Goal: Task Accomplishment & Management: Manage account settings

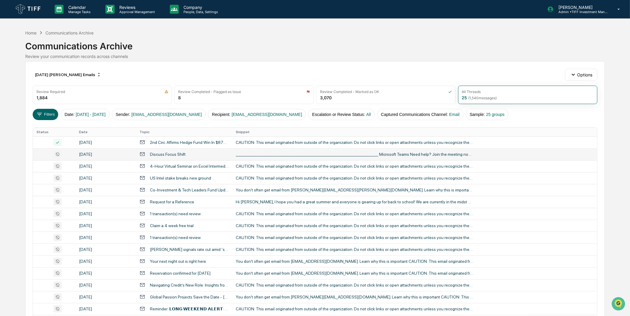
click at [122, 149] on td "[DATE]" at bounding box center [105, 154] width 61 height 12
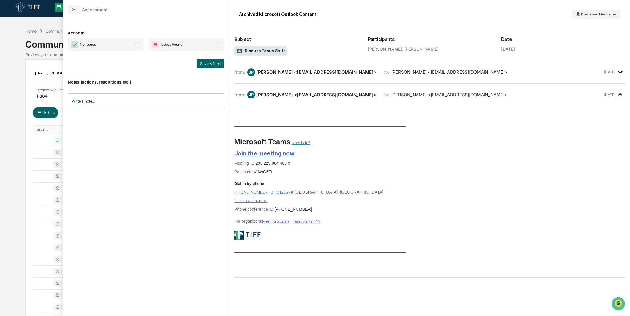
scroll to position [66, 0]
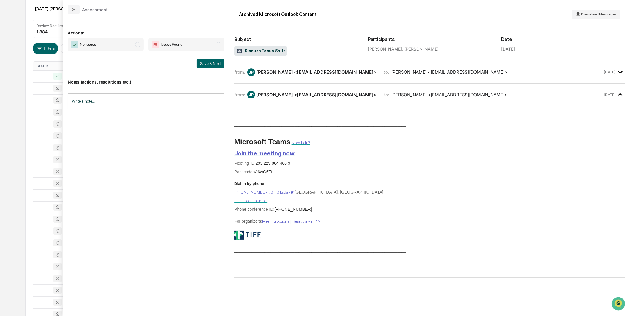
click at [119, 45] on span "No Issues" at bounding box center [106, 45] width 76 height 14
drag, startPoint x: 195, startPoint y: 58, endPoint x: 207, endPoint y: 62, distance: 11.9
click at [195, 58] on div "No Issues Issues Found Save & Next" at bounding box center [146, 53] width 157 height 30
click at [207, 62] on button "Save & Next" at bounding box center [211, 64] width 28 height 10
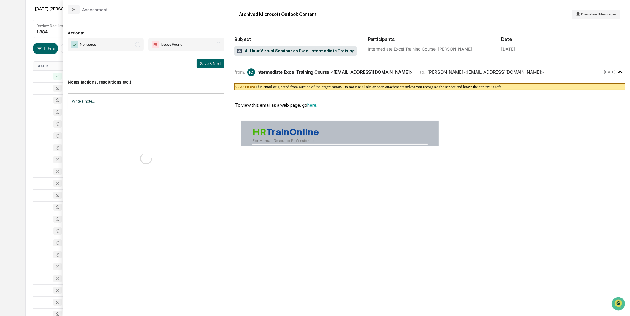
click at [132, 45] on span "No Issues" at bounding box center [106, 45] width 76 height 14
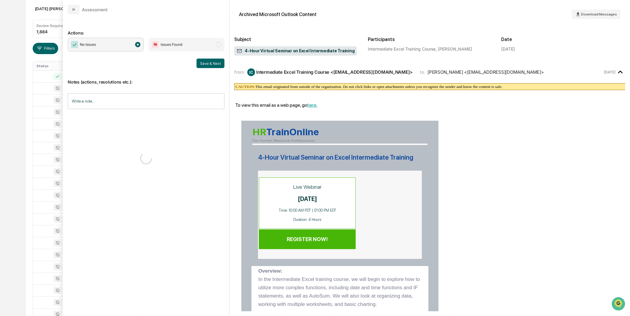
click at [215, 69] on div "Notes (actions, resolutions etc.): Write a note... Write a note..." at bounding box center [146, 123] width 157 height 111
click at [215, 66] on button "Save & Next" at bounding box center [211, 64] width 28 height 10
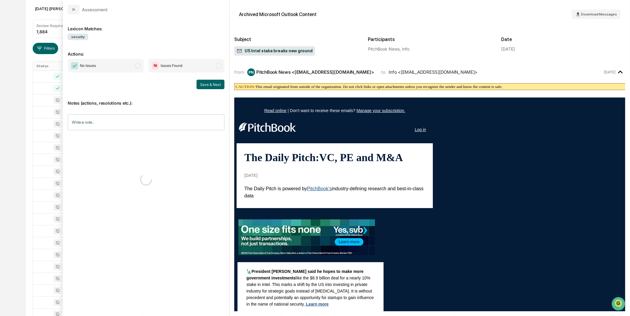
click at [131, 58] on div "Lexicon Matches: security Actions: No Issues Issues Found Save & Next Notes (ac…" at bounding box center [146, 162] width 157 height 286
click at [132, 63] on span "No Issues" at bounding box center [106, 66] width 76 height 14
click at [211, 84] on button "Save & Next" at bounding box center [211, 85] width 28 height 10
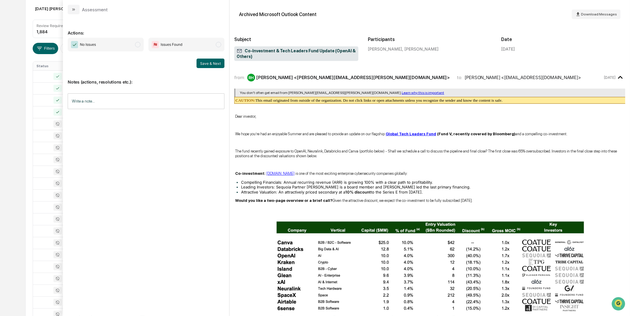
click at [125, 46] on span "No Issues" at bounding box center [106, 45] width 76 height 14
click at [205, 63] on button "Save & Next" at bounding box center [211, 64] width 28 height 10
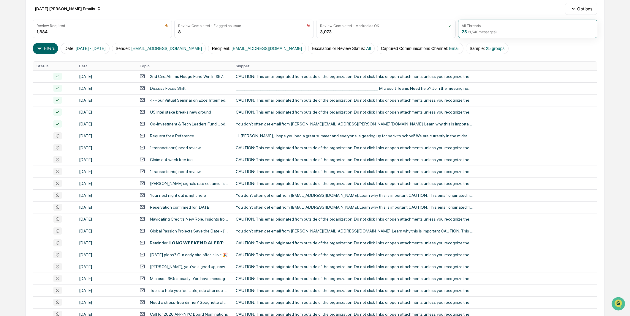
click at [14, 67] on div "Calendar Manage Tasks Reviews Approval Management Company People, Data, Setting…" at bounding box center [315, 167] width 630 height 467
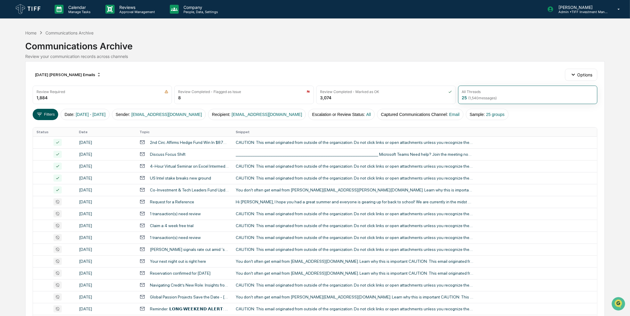
click at [37, 114] on icon at bounding box center [39, 114] width 7 height 7
click at [71, 76] on div "[DATE] [PERSON_NAME] Emails" at bounding box center [68, 75] width 71 height 10
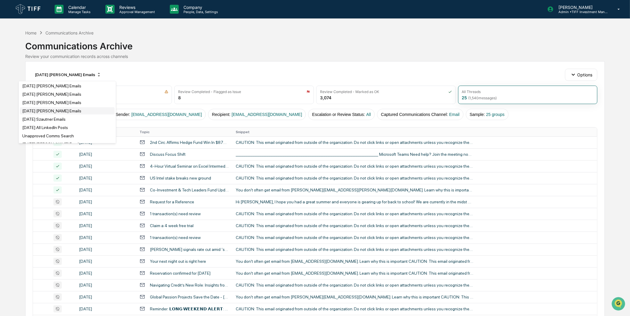
scroll to position [99, 0]
click at [65, 89] on div "[DATE] [PERSON_NAME] Emails" at bounding box center [51, 86] width 59 height 5
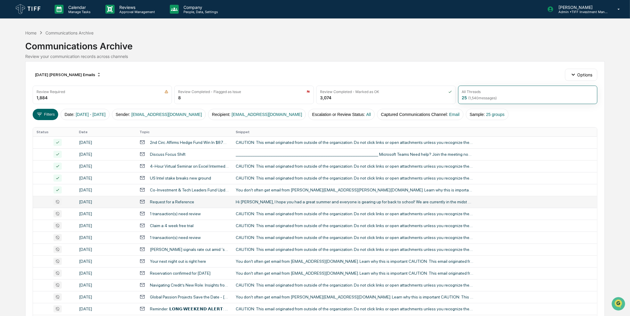
click at [141, 199] on icon at bounding box center [143, 202] width 6 height 6
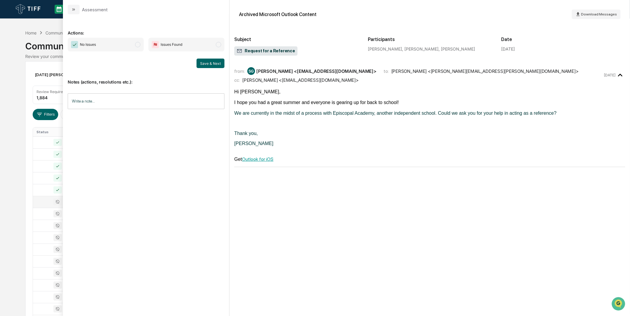
click at [132, 49] on span "No Issues" at bounding box center [106, 45] width 76 height 14
click at [206, 64] on button "Save & Next" at bounding box center [211, 64] width 28 height 10
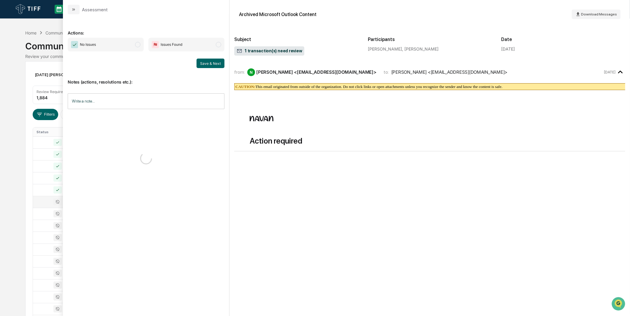
click at [134, 46] on span "No Issues" at bounding box center [106, 45] width 76 height 14
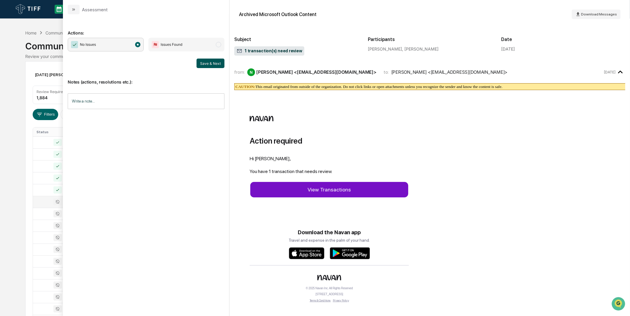
click at [216, 63] on button "Save & Next" at bounding box center [211, 64] width 28 height 10
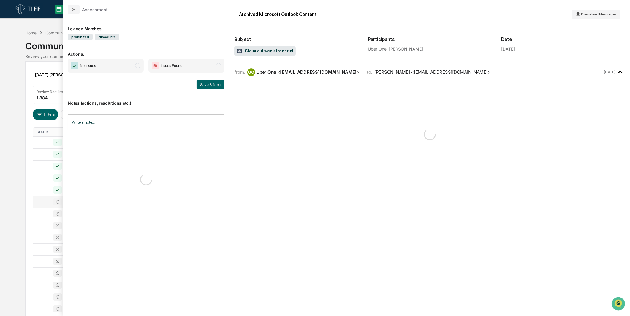
click at [117, 60] on span "No Issues" at bounding box center [106, 66] width 76 height 14
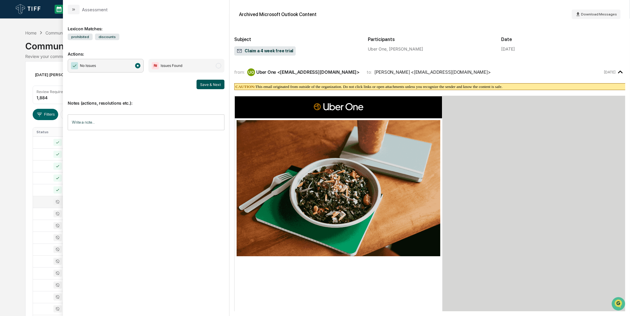
click at [203, 79] on div "No Issues Issues Found Save & Next" at bounding box center [146, 74] width 157 height 30
click at [196, 81] on div "Save & Next" at bounding box center [146, 85] width 157 height 10
click at [211, 87] on button "Save & Next" at bounding box center [211, 85] width 28 height 10
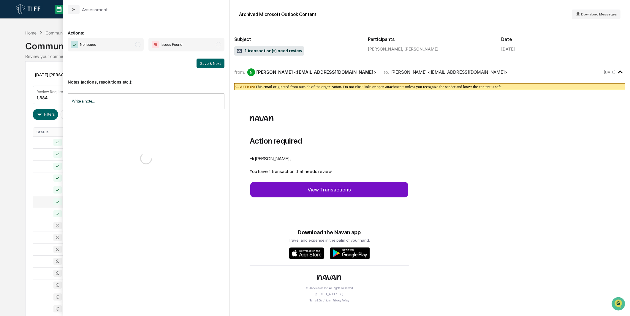
click at [130, 42] on span "No Issues" at bounding box center [106, 45] width 76 height 14
click at [209, 64] on button "Save & Next" at bounding box center [211, 64] width 28 height 10
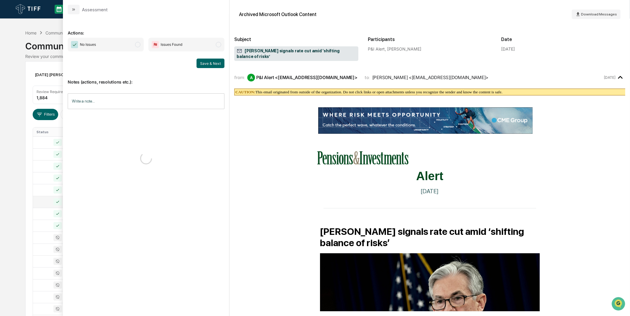
click at [129, 48] on span "No Issues" at bounding box center [106, 45] width 76 height 14
click at [214, 63] on button "Save & Next" at bounding box center [211, 64] width 28 height 10
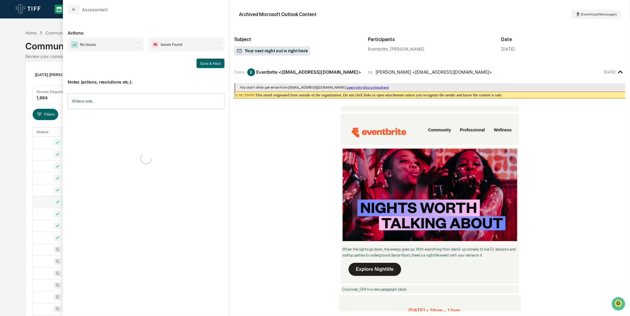
click at [138, 46] on span "modal" at bounding box center [137, 44] width 5 height 5
click at [205, 63] on button "Save & Next" at bounding box center [211, 64] width 28 height 10
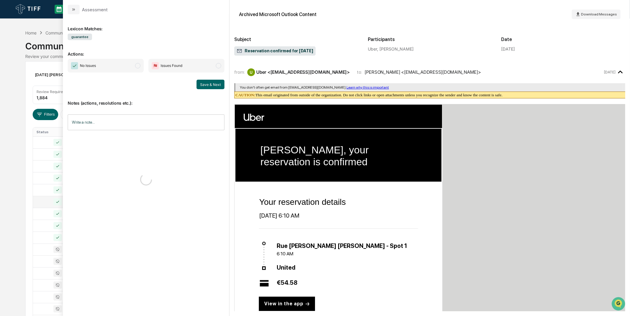
click at [133, 69] on span "No Issues" at bounding box center [106, 66] width 76 height 14
click at [203, 83] on button "Save & Next" at bounding box center [211, 85] width 28 height 10
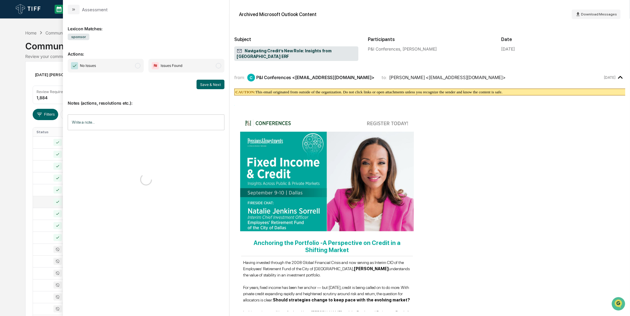
click at [134, 60] on span "No Issues" at bounding box center [106, 66] width 76 height 14
click at [206, 82] on button "Save & Next" at bounding box center [211, 85] width 28 height 10
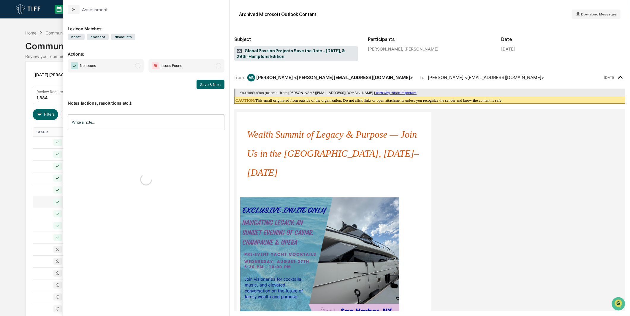
click at [107, 61] on span "No Issues" at bounding box center [106, 66] width 76 height 14
click at [195, 86] on div "Save & Next" at bounding box center [146, 85] width 157 height 10
click at [197, 86] on button "Save & Next" at bounding box center [211, 85] width 28 height 10
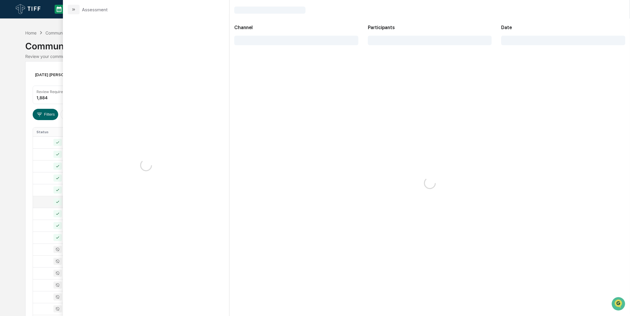
click at [131, 65] on div "modal" at bounding box center [146, 164] width 166 height 301
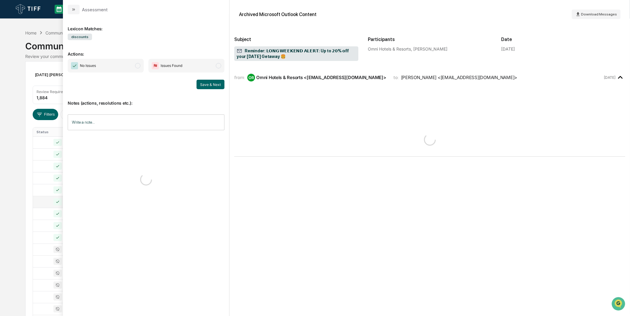
click at [132, 67] on span "No Issues" at bounding box center [106, 66] width 76 height 14
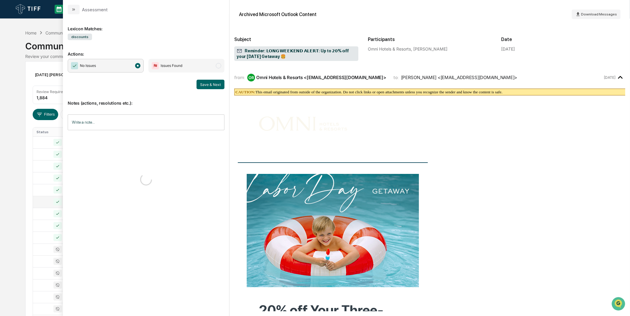
click at [227, 80] on div "Lexicon Matches: discounts Actions: No Issues Issues Found Save & Next Notes (a…" at bounding box center [146, 164] width 166 height 301
click at [221, 81] on button "Save & Next" at bounding box center [211, 85] width 28 height 10
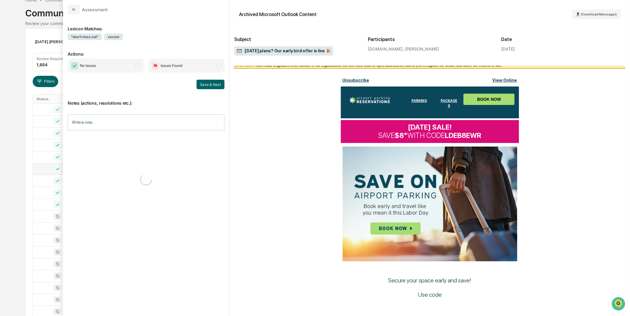
scroll to position [33, 0]
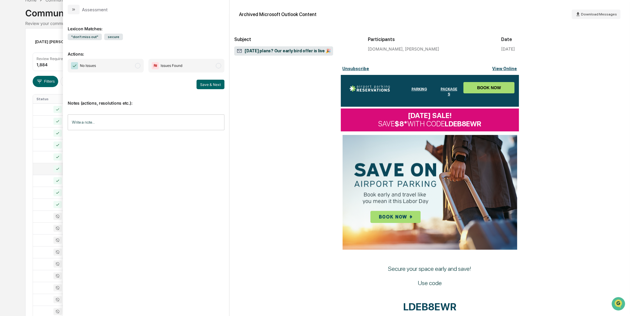
click at [140, 68] on span "No Issues" at bounding box center [106, 66] width 76 height 14
click at [203, 87] on button "Save & Next" at bounding box center [211, 85] width 28 height 10
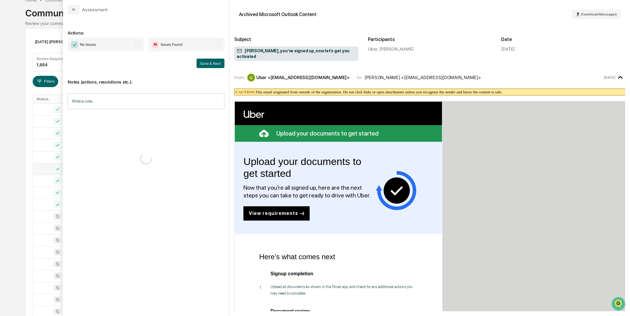
click at [135, 46] on span "No Issues" at bounding box center [106, 45] width 76 height 14
click at [208, 67] on button "Save & Next" at bounding box center [211, 64] width 28 height 10
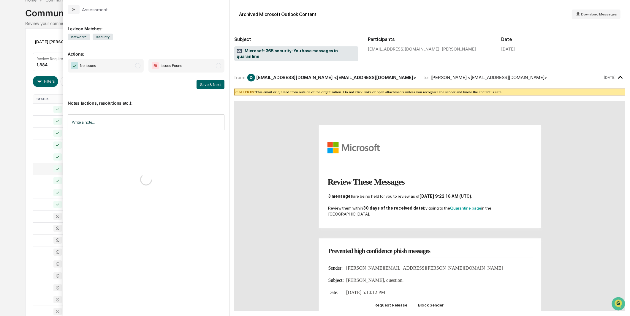
click at [134, 64] on span "No Issues" at bounding box center [106, 66] width 76 height 14
click at [217, 83] on button "Save & Next" at bounding box center [211, 85] width 28 height 10
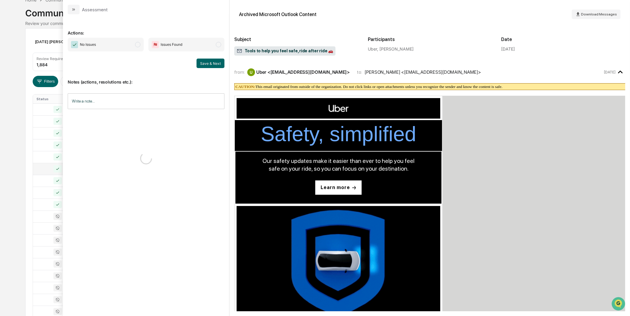
click at [135, 45] on span "modal" at bounding box center [137, 44] width 5 height 5
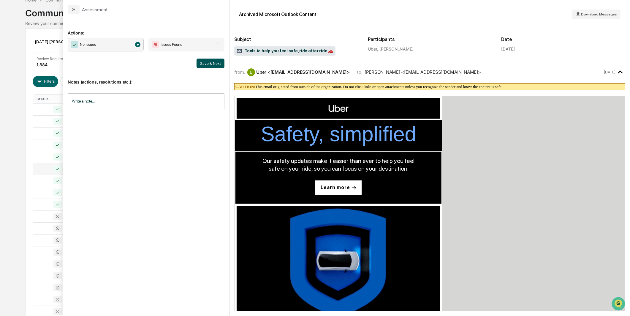
click at [215, 63] on button "Save & Next" at bounding box center [211, 64] width 28 height 10
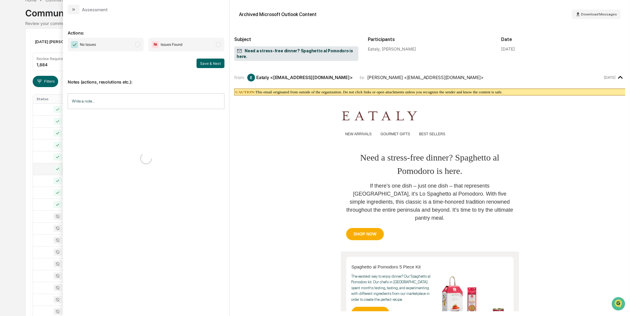
click at [132, 45] on span "No Issues" at bounding box center [106, 45] width 76 height 14
click at [209, 66] on button "Save & Next" at bounding box center [211, 64] width 28 height 10
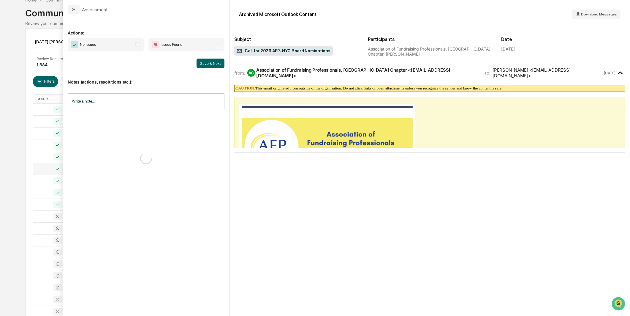
click at [128, 52] on div "No Issues Issues Found Save & Next" at bounding box center [146, 53] width 157 height 30
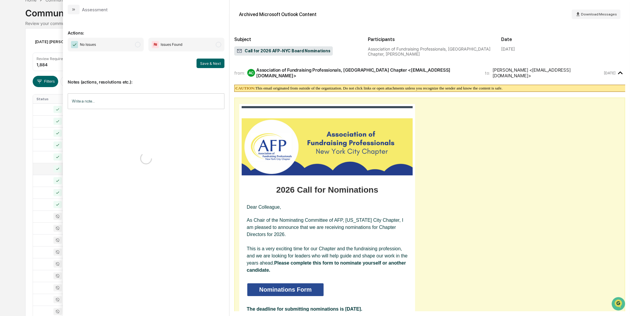
click at [137, 45] on span "modal" at bounding box center [137, 44] width 5 height 5
click at [210, 65] on button "Save & Next" at bounding box center [211, 64] width 28 height 10
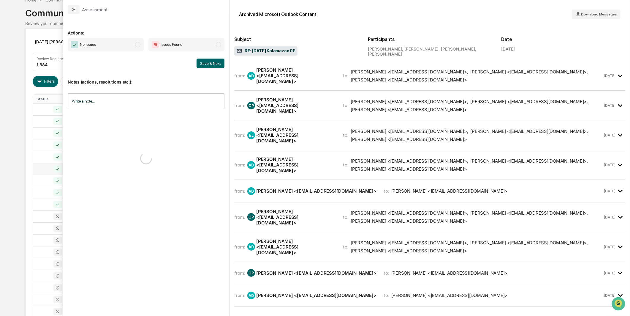
click at [139, 45] on span "modal" at bounding box center [137, 44] width 5 height 5
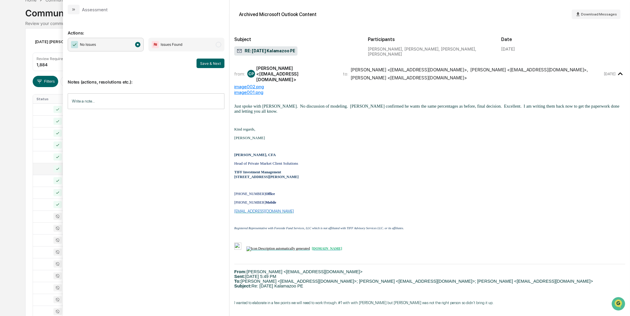
scroll to position [176, 0]
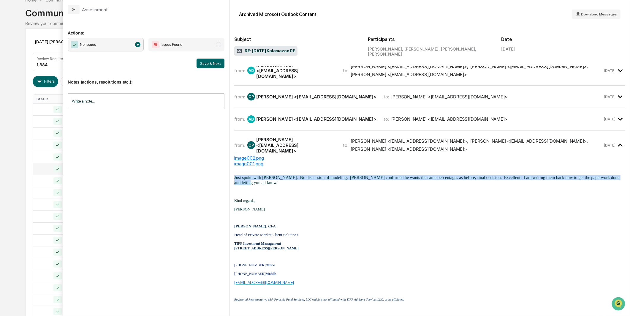
drag, startPoint x: 233, startPoint y: 125, endPoint x: 619, endPoint y: 127, distance: 385.5
click at [619, 127] on div "Archived Microsoft Outlook Content Download Messages Subject RE: [DATE] Kalamaz…" at bounding box center [430, 158] width 401 height 316
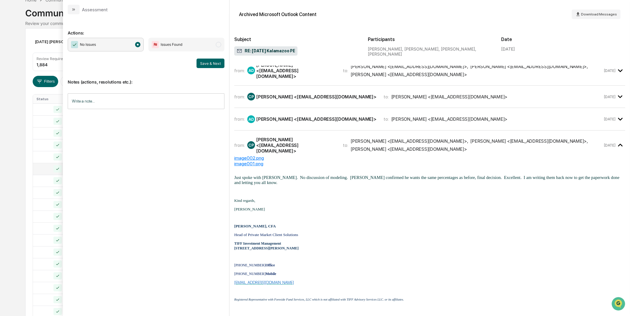
drag, startPoint x: 619, startPoint y: 127, endPoint x: 503, endPoint y: 172, distance: 123.9
click at [503, 224] on p "[PERSON_NAME], CFA" at bounding box center [429, 226] width 391 height 5
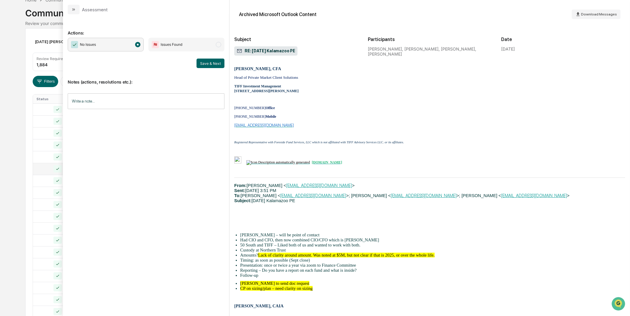
scroll to position [734, 0]
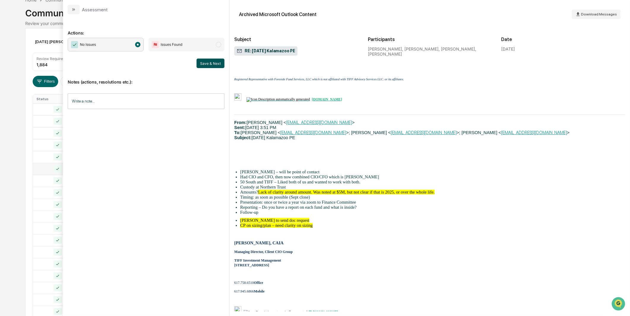
click at [210, 64] on button "Save & Next" at bounding box center [211, 64] width 28 height 10
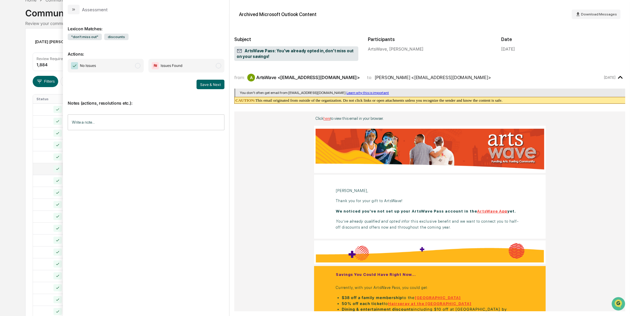
click at [128, 67] on span "No Issues" at bounding box center [106, 66] width 76 height 14
click at [202, 84] on button "Save & Next" at bounding box center [211, 85] width 28 height 10
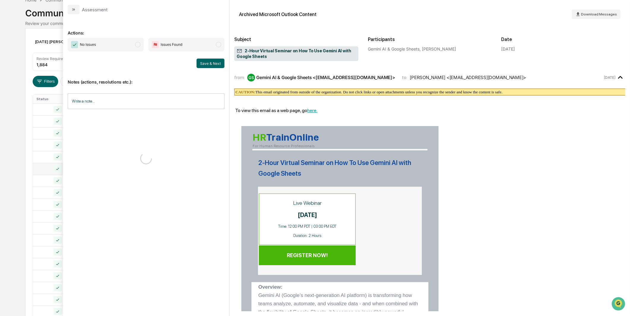
click at [135, 47] on span "No Issues" at bounding box center [106, 45] width 76 height 14
click at [223, 68] on div "Notes (actions, resolutions etc.): Write a note... Write a note..." at bounding box center [146, 92] width 157 height 48
click at [219, 63] on button "Save & Next" at bounding box center [211, 64] width 28 height 10
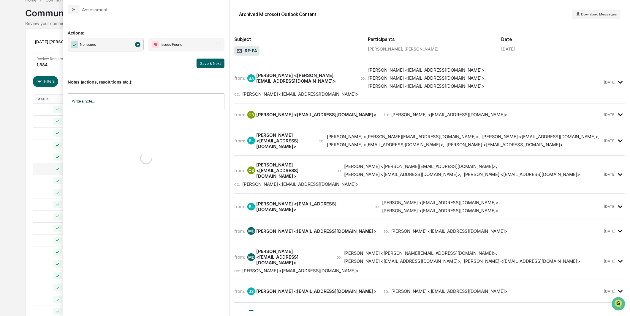
click at [134, 43] on span "No Issues" at bounding box center [106, 45] width 76 height 14
click at [215, 56] on div "No Issues Issues Found Save & Next" at bounding box center [146, 53] width 157 height 30
click at [215, 59] on button "Save & Next" at bounding box center [211, 64] width 28 height 10
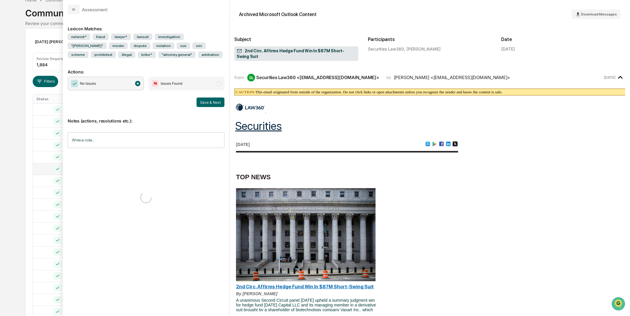
click at [204, 101] on button "Save & Next" at bounding box center [211, 102] width 28 height 10
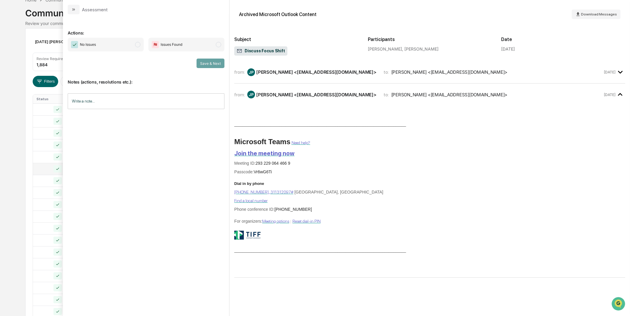
click at [124, 45] on span "No Issues" at bounding box center [106, 45] width 76 height 14
click at [211, 62] on button "Save & Next" at bounding box center [211, 64] width 28 height 10
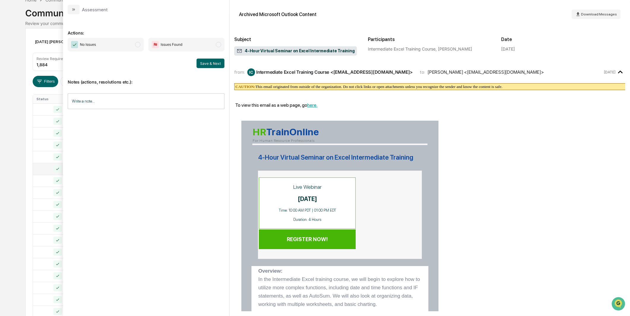
click at [140, 42] on span "modal" at bounding box center [137, 44] width 5 height 5
click at [207, 64] on button "Save & Next" at bounding box center [211, 64] width 28 height 10
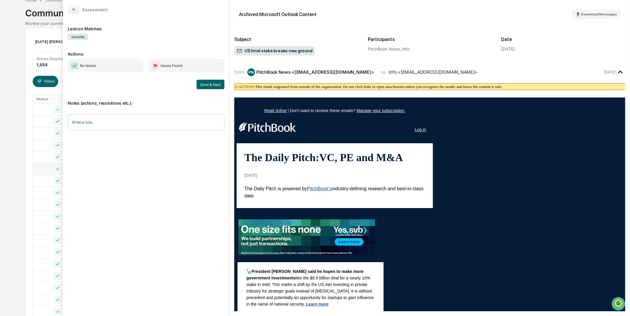
click at [125, 63] on span "No Issues" at bounding box center [106, 66] width 76 height 14
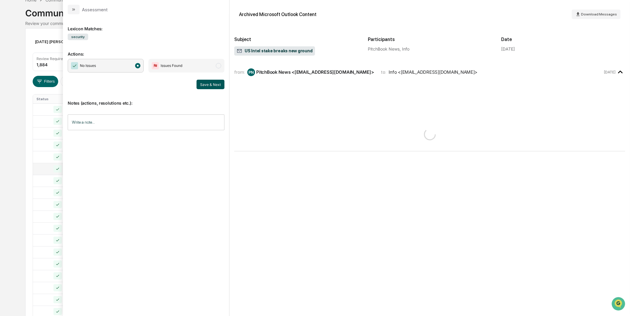
click at [207, 86] on button "Save & Next" at bounding box center [211, 85] width 28 height 10
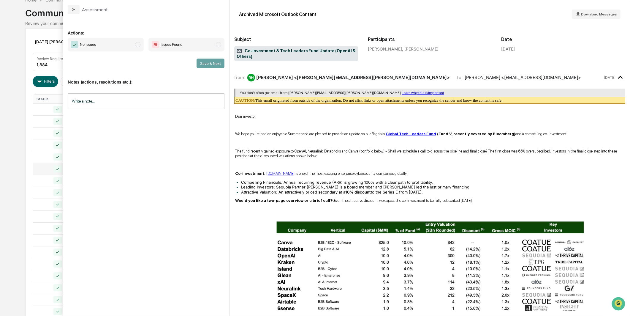
click at [130, 44] on span "No Issues" at bounding box center [106, 45] width 76 height 14
click at [210, 66] on button "Save & Next" at bounding box center [211, 64] width 28 height 10
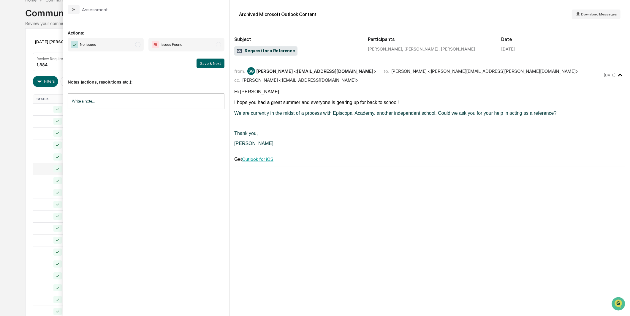
click at [109, 45] on span "No Issues" at bounding box center [106, 45] width 76 height 14
click at [213, 63] on button "Save & Next" at bounding box center [211, 64] width 28 height 10
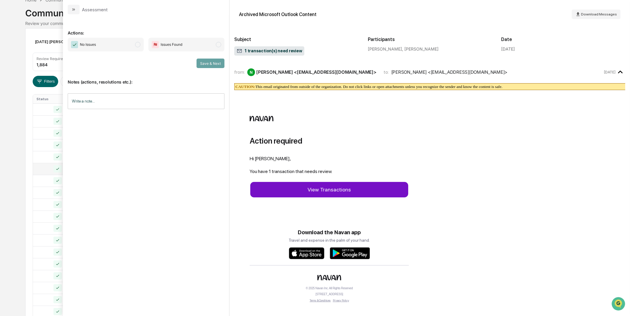
click at [131, 48] on span "No Issues" at bounding box center [106, 45] width 76 height 14
click at [209, 66] on button "Save & Next" at bounding box center [211, 64] width 28 height 10
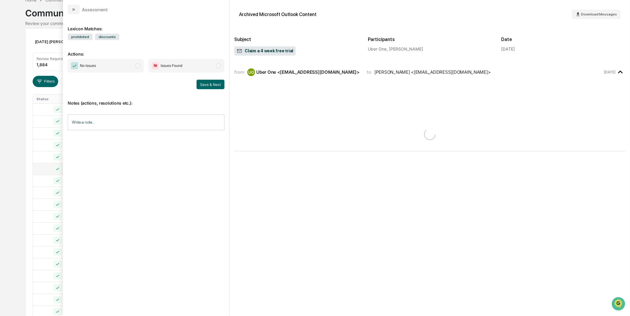
click at [128, 63] on span "No Issues" at bounding box center [106, 66] width 76 height 14
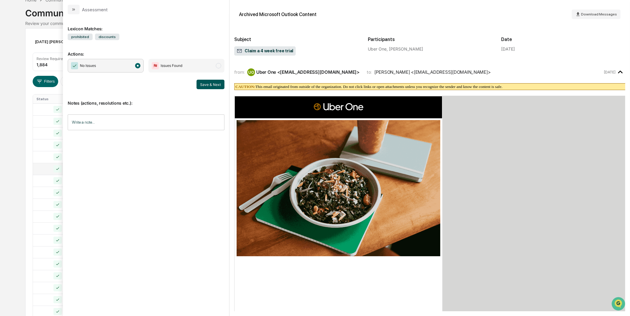
click at [208, 82] on button "Save & Next" at bounding box center [211, 85] width 28 height 10
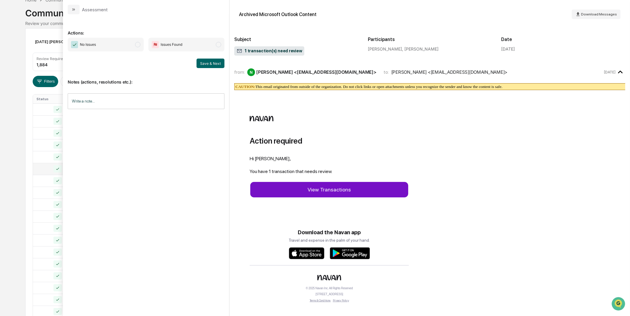
click at [140, 46] on span "modal" at bounding box center [137, 44] width 5 height 5
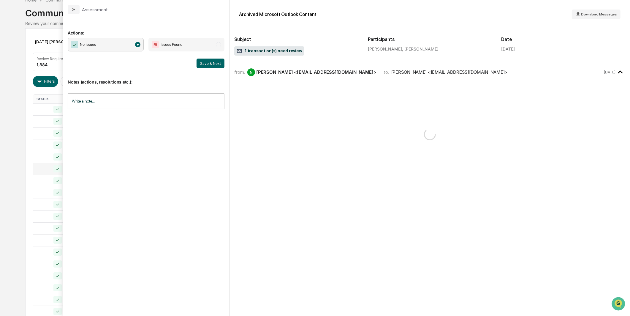
click at [203, 68] on div "Notes (actions, resolutions etc.): Write a note... Write a note..." at bounding box center [146, 92] width 157 height 48
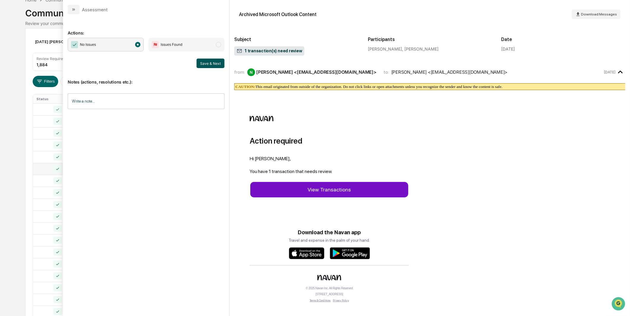
click at [204, 63] on button "Save & Next" at bounding box center [211, 64] width 28 height 10
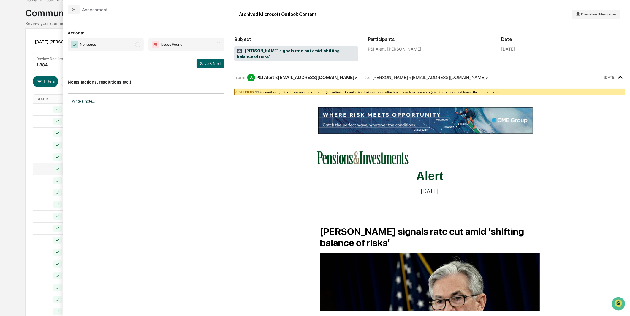
click at [131, 48] on span "No Issues" at bounding box center [106, 45] width 76 height 14
click at [204, 61] on button "Save & Next" at bounding box center [211, 64] width 28 height 10
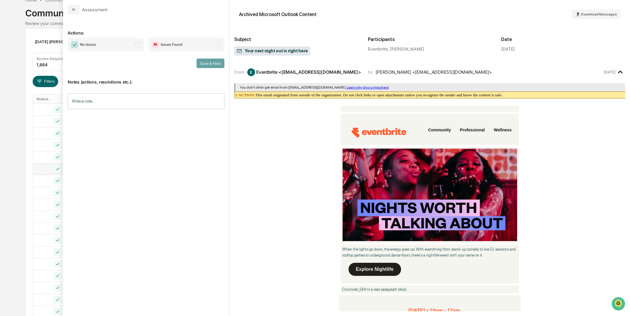
click at [140, 45] on span "modal" at bounding box center [137, 44] width 5 height 5
click at [203, 62] on button "Save & Next" at bounding box center [211, 64] width 28 height 10
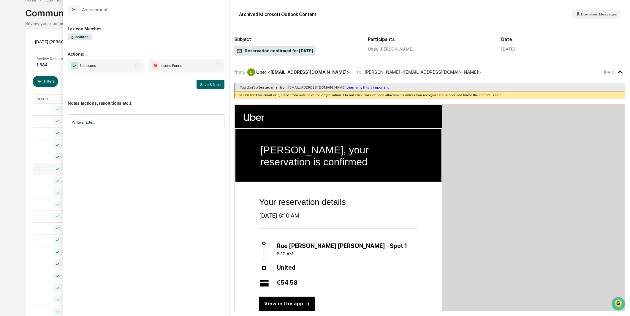
click at [137, 67] on span "modal" at bounding box center [137, 65] width 5 height 5
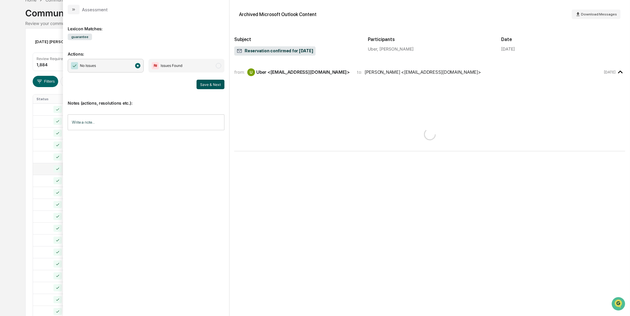
click at [209, 87] on button "Save & Next" at bounding box center [211, 85] width 28 height 10
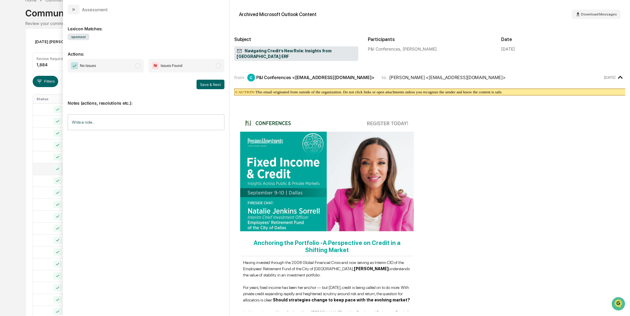
click at [5, 105] on div "Calendar Manage Tasks Reviews Approval Management Company People, Data, Setting…" at bounding box center [315, 200] width 630 height 467
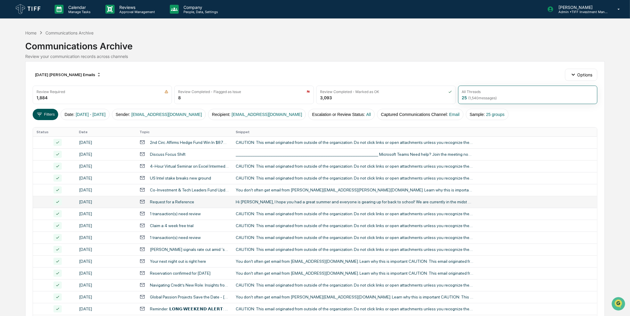
click at [48, 110] on button "Filters" at bounding box center [46, 114] width 26 height 11
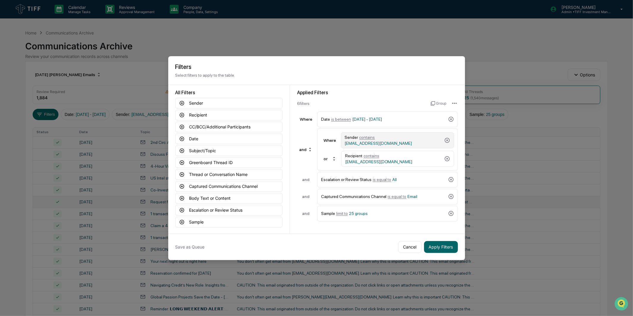
click at [395, 133] on div "Sender contains [EMAIL_ADDRESS][DOMAIN_NAME]" at bounding box center [397, 140] width 113 height 16
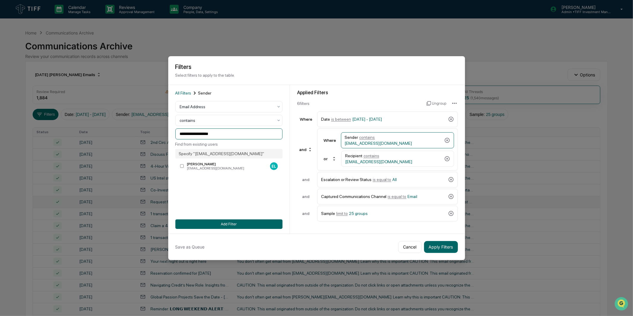
drag, startPoint x: 221, startPoint y: 136, endPoint x: 99, endPoint y: 136, distance: 121.8
click at [99, 136] on body "Calendar Manage Tasks Reviews Approval Management Company People, Data, Setting…" at bounding box center [316, 233] width 633 height 467
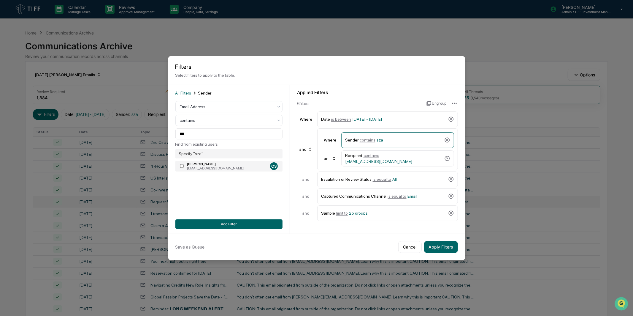
click at [207, 162] on div "[PERSON_NAME]" at bounding box center [227, 164] width 80 height 4
drag, startPoint x: 221, startPoint y: 137, endPoint x: 118, endPoint y: 140, distance: 103.7
click at [118, 140] on body "Calendar Manage Tasks Reviews Approval Management Company People, Data, Setting…" at bounding box center [316, 233] width 633 height 467
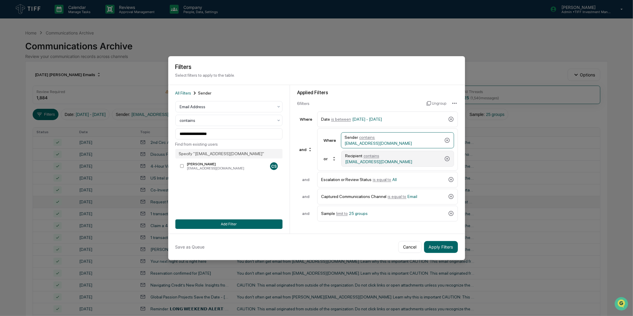
click at [387, 164] on div "Recipient contains [PERSON_NAME][EMAIL_ADDRESS][DOMAIN_NAME]" at bounding box center [397, 159] width 113 height 16
drag, startPoint x: 227, startPoint y: 137, endPoint x: 106, endPoint y: 137, distance: 120.6
click at [106, 137] on body "Calendar Manage Tasks Reviews Approval Management Company People, Data, Setting…" at bounding box center [316, 233] width 633 height 467
paste input
type input "**********"
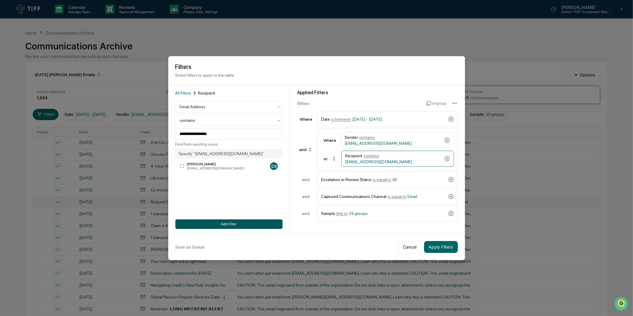
click at [251, 223] on button "Add Filter" at bounding box center [229, 224] width 107 height 10
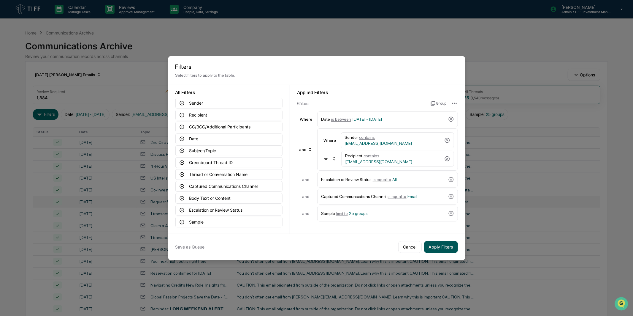
click at [435, 246] on button "Apply Filters" at bounding box center [441, 247] width 34 height 12
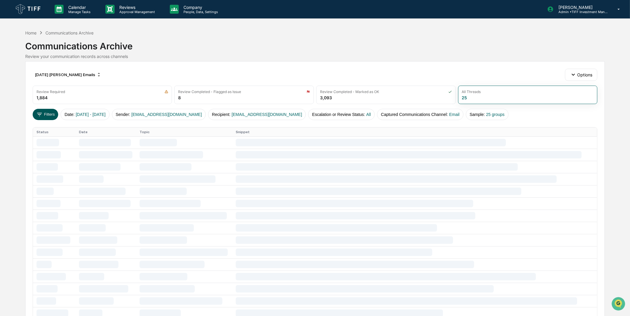
click at [52, 113] on button "Filters" at bounding box center [46, 114] width 26 height 11
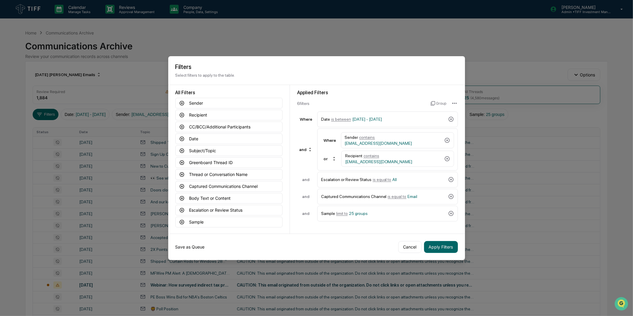
click at [200, 246] on button "Save as Queue" at bounding box center [190, 247] width 29 height 12
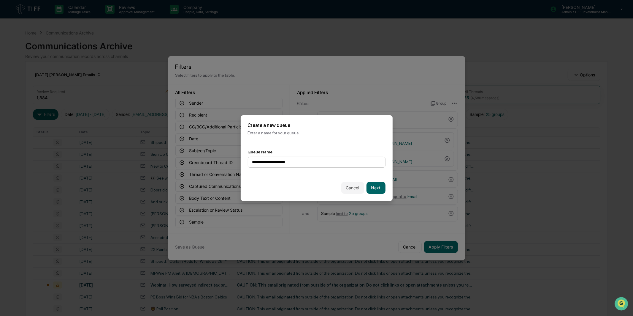
click at [268, 161] on input "**********" at bounding box center [317, 161] width 138 height 11
drag, startPoint x: 324, startPoint y: 157, endPoint x: 321, endPoint y: 149, distance: 8.5
click at [321, 149] on div "**********" at bounding box center [317, 158] width 152 height 32
type input "**********"
click at [379, 184] on button "Next" at bounding box center [376, 188] width 19 height 12
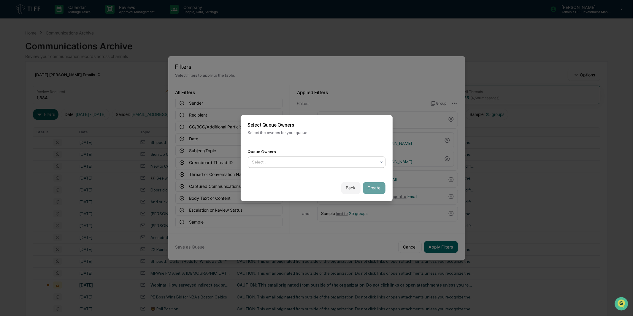
click at [355, 161] on div at bounding box center [314, 162] width 124 height 6
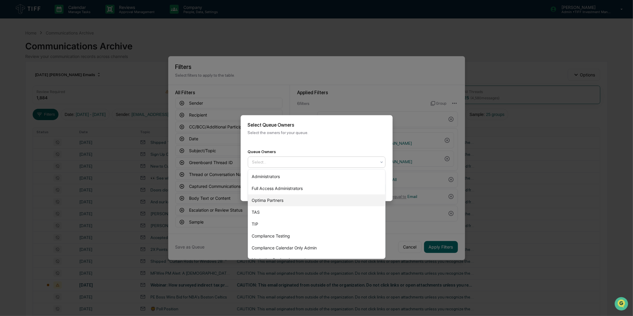
click at [338, 196] on div "Optima Partners" at bounding box center [316, 200] width 137 height 12
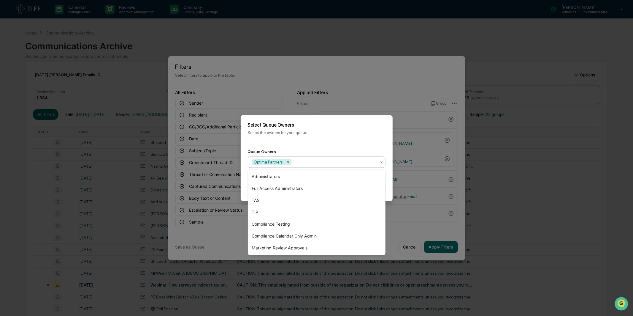
click at [338, 143] on div "Queue Owners option Optima Partners, selected. 7 results available. Use Up and …" at bounding box center [317, 158] width 152 height 33
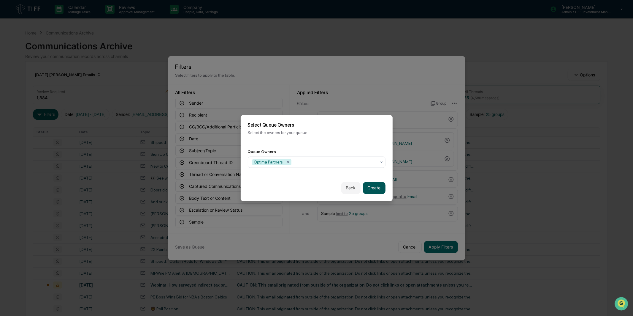
click at [370, 184] on button "Create" at bounding box center [374, 188] width 23 height 12
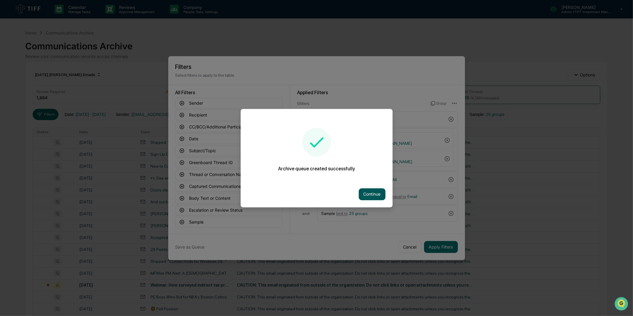
click at [380, 197] on button "Continue" at bounding box center [372, 194] width 27 height 12
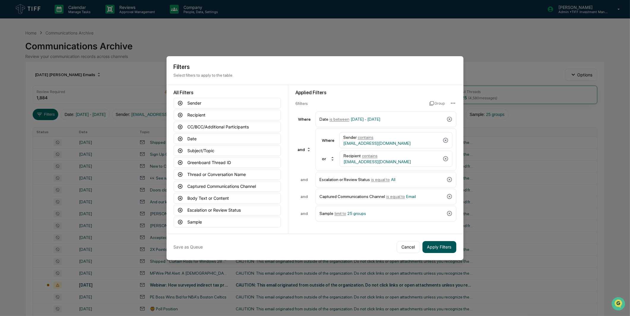
click at [439, 248] on button "Apply Filters" at bounding box center [440, 247] width 34 height 12
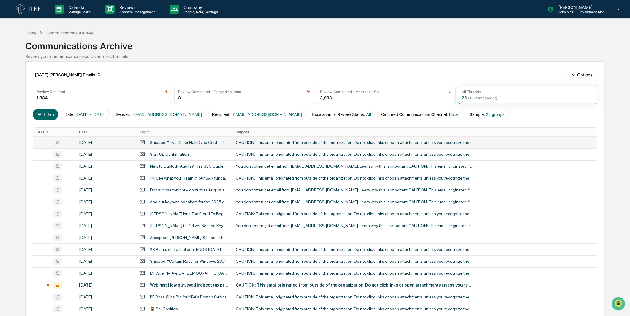
click at [259, 140] on div "CAUTION: This email originated from outside of the organization. Do not click l…" at bounding box center [355, 142] width 238 height 5
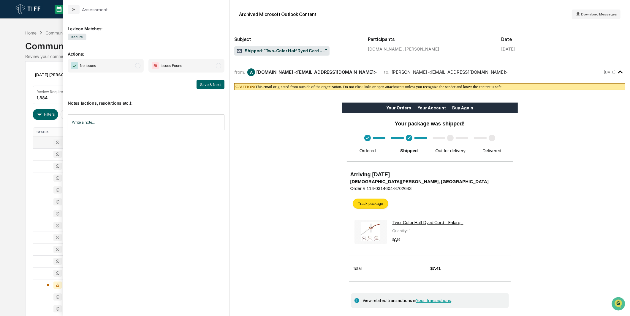
click at [102, 64] on span "No Issues" at bounding box center [106, 66] width 76 height 14
click at [202, 86] on button "Save & Next" at bounding box center [211, 85] width 28 height 10
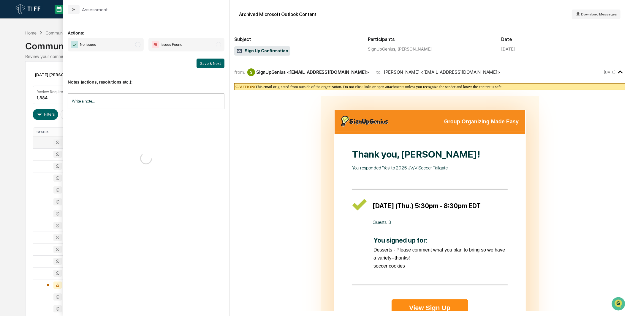
click at [131, 51] on div "No Issues Issues Found Save & Next" at bounding box center [146, 53] width 157 height 30
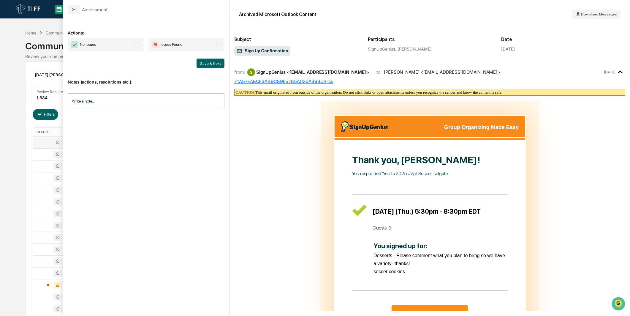
click at [135, 45] on span "modal" at bounding box center [137, 44] width 5 height 5
click at [200, 65] on button "Save & Next" at bounding box center [211, 64] width 28 height 10
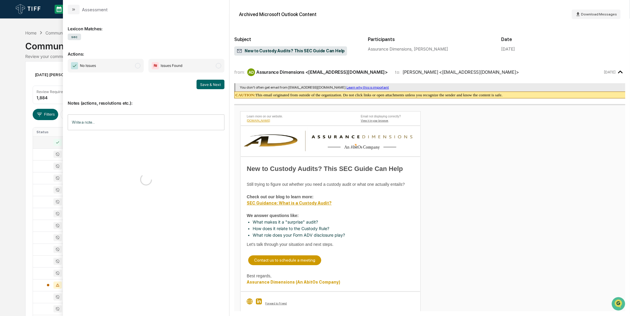
click at [134, 61] on span "No Issues" at bounding box center [106, 66] width 76 height 14
click at [210, 76] on div "No Issues Issues Found Save & Next" at bounding box center [146, 74] width 157 height 30
click at [209, 82] on button "Save & Next" at bounding box center [211, 85] width 28 height 10
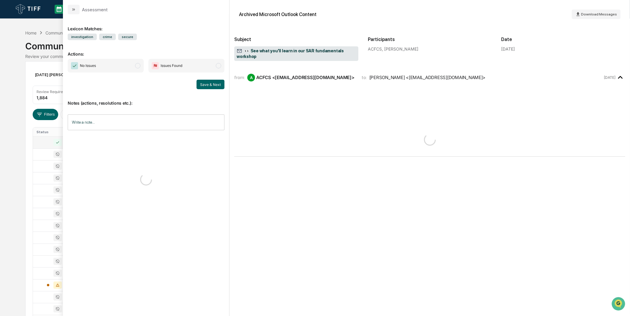
click at [135, 67] on span "modal" at bounding box center [137, 65] width 5 height 5
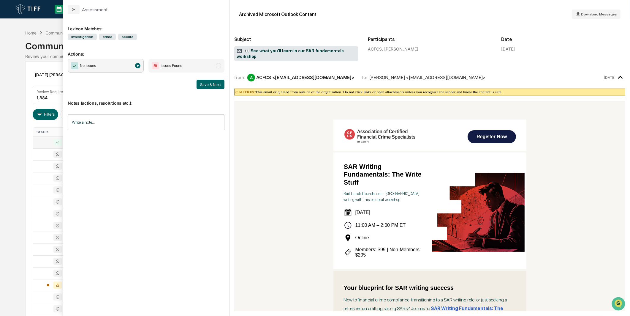
click at [204, 84] on button "Save & Next" at bounding box center [211, 85] width 28 height 10
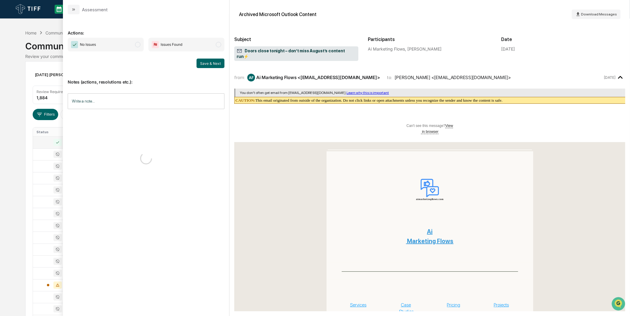
click at [135, 48] on span "No Issues" at bounding box center [106, 45] width 76 height 14
click at [203, 62] on button "Save & Next" at bounding box center [211, 64] width 28 height 10
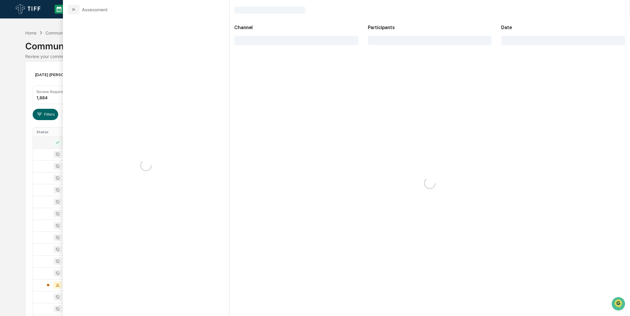
click at [19, 122] on div "Calendar Manage Tasks Reviews Approval Management Company People, Data, Setting…" at bounding box center [315, 233] width 630 height 467
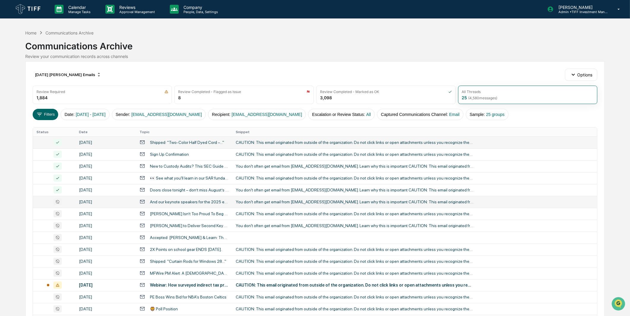
click at [137, 200] on td "And our keynote speakers for the 2025 eMoney Summit are...." at bounding box center [184, 202] width 96 height 12
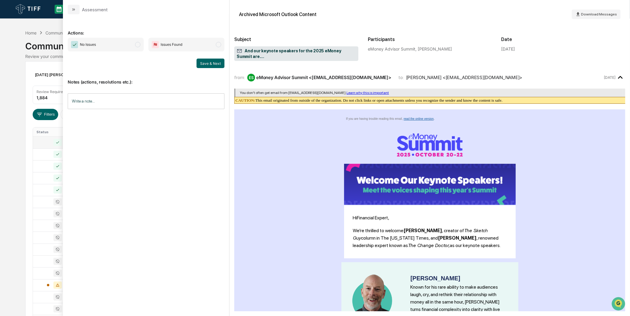
click at [123, 48] on span "No Issues" at bounding box center [106, 45] width 76 height 14
click at [203, 64] on button "Save & Next" at bounding box center [211, 64] width 28 height 10
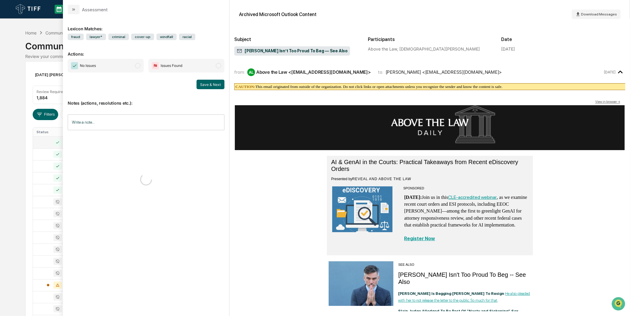
click at [116, 67] on span "No Issues" at bounding box center [106, 66] width 76 height 14
click at [204, 87] on button "Save & Next" at bounding box center [211, 85] width 28 height 10
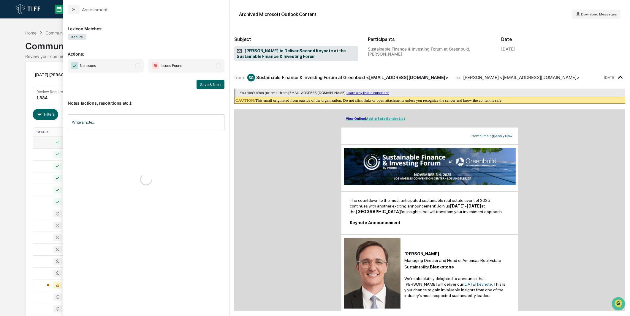
click at [130, 69] on span "No Issues" at bounding box center [106, 66] width 76 height 14
click at [210, 88] on button "Save & Next" at bounding box center [211, 85] width 28 height 10
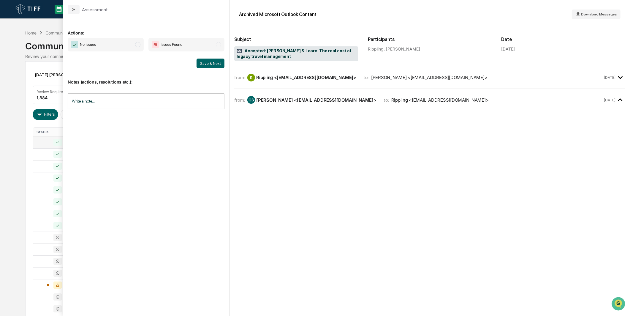
click at [135, 45] on span "modal" at bounding box center [137, 44] width 5 height 5
click at [216, 60] on button "Save & Next" at bounding box center [211, 64] width 28 height 10
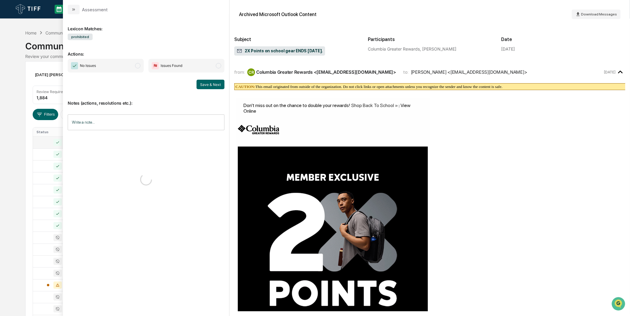
click at [137, 62] on span "No Issues" at bounding box center [106, 66] width 76 height 14
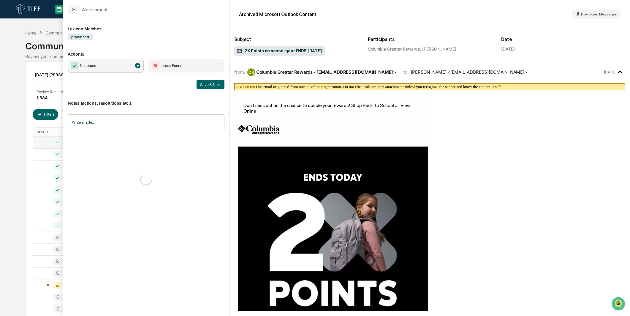
click at [207, 85] on button "Save & Next" at bounding box center [211, 85] width 28 height 10
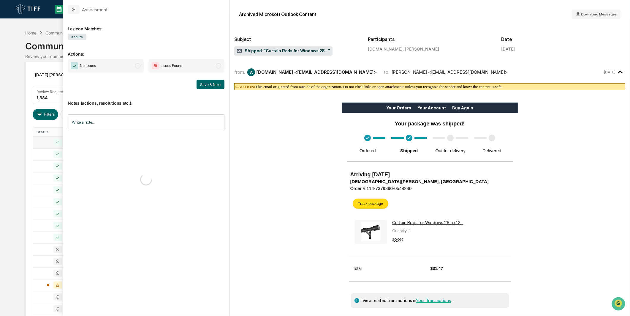
click at [133, 69] on span "No Issues" at bounding box center [106, 66] width 76 height 14
click at [198, 85] on button "Save & Next" at bounding box center [211, 85] width 28 height 10
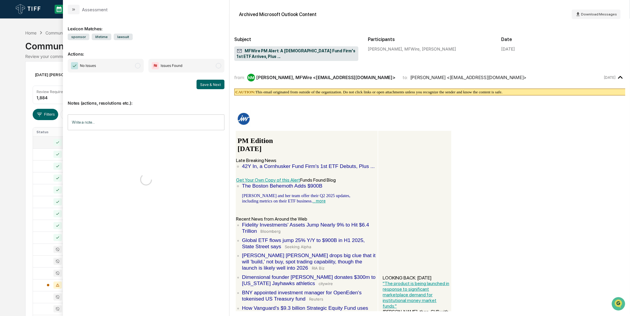
click at [123, 61] on span "No Issues" at bounding box center [106, 66] width 76 height 14
click at [209, 82] on button "Save & Next" at bounding box center [211, 85] width 28 height 10
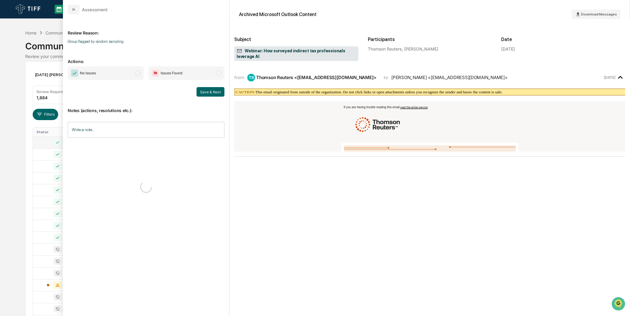
click at [121, 66] on span "No Issues" at bounding box center [106, 73] width 76 height 14
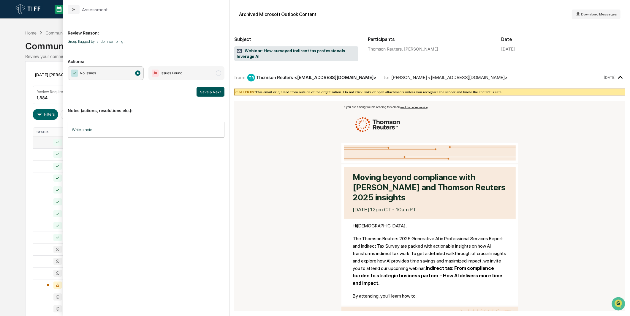
click at [198, 94] on button "Save & Next" at bounding box center [211, 92] width 28 height 10
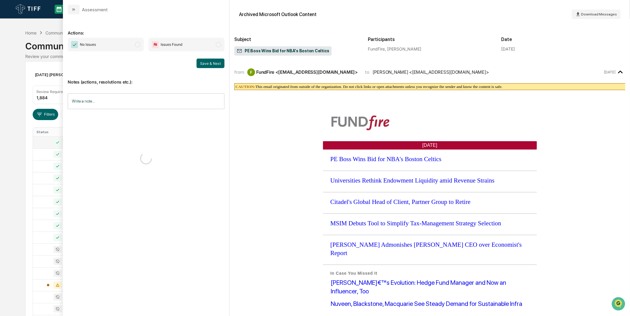
click at [128, 45] on span "No Issues" at bounding box center [106, 45] width 76 height 14
click at [195, 63] on div "Save & Next" at bounding box center [146, 64] width 157 height 10
click at [204, 64] on button "Save & Next" at bounding box center [211, 64] width 28 height 10
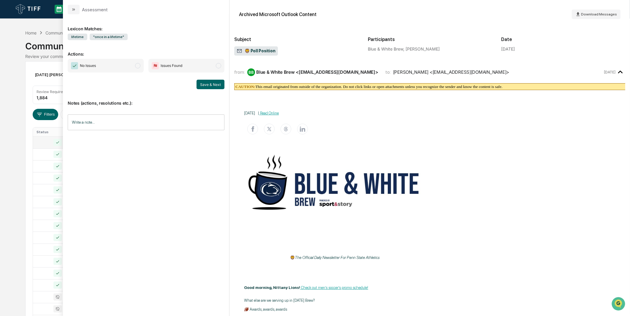
click at [128, 63] on span "No Issues" at bounding box center [106, 66] width 76 height 14
click at [212, 83] on button "Save & Next" at bounding box center [211, 85] width 28 height 10
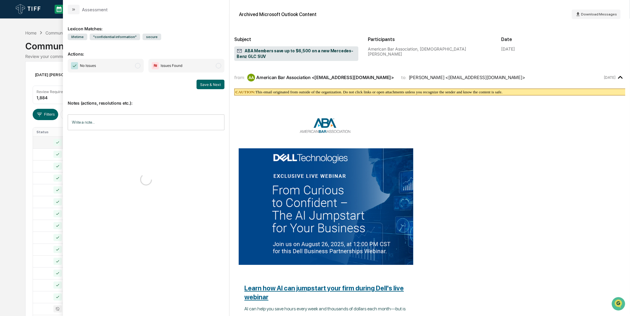
click at [134, 62] on span "No Issues" at bounding box center [106, 66] width 76 height 14
click at [203, 83] on button "Save & Next" at bounding box center [211, 85] width 28 height 10
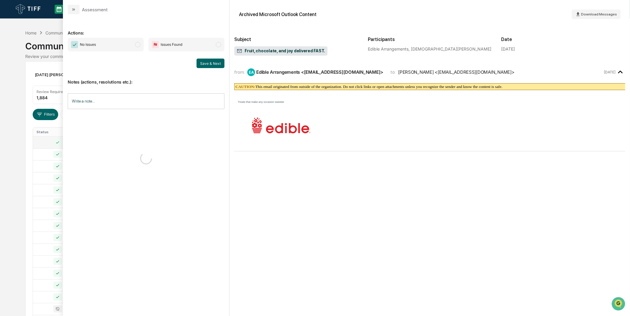
click at [136, 45] on span "modal" at bounding box center [137, 44] width 5 height 5
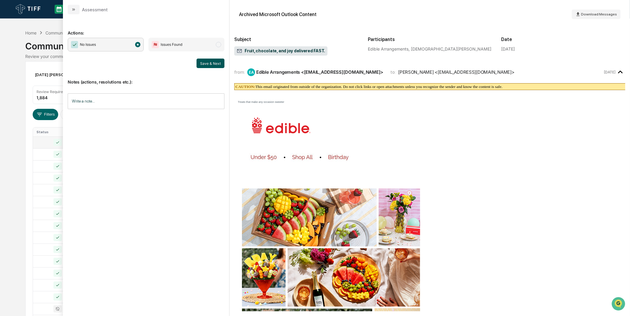
click at [205, 63] on button "Save & Next" at bounding box center [211, 64] width 28 height 10
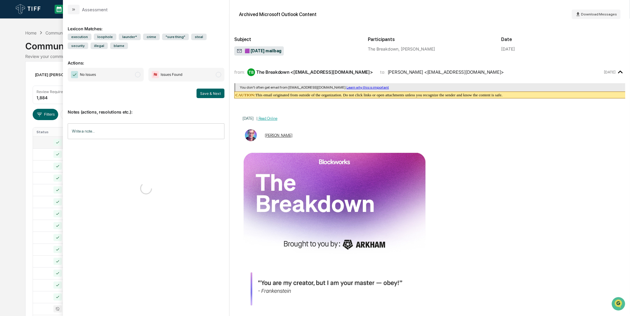
click at [132, 77] on span "No Issues" at bounding box center [106, 75] width 76 height 14
click at [221, 93] on button "Save & Next" at bounding box center [211, 93] width 28 height 10
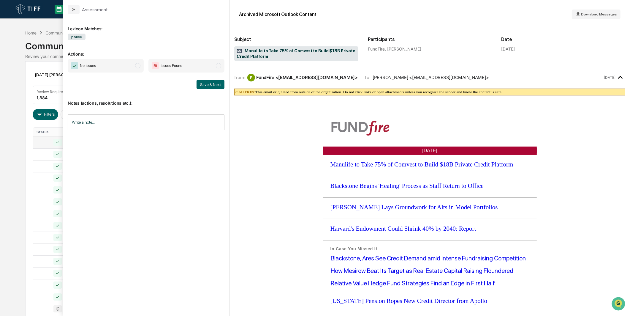
click at [124, 66] on span "No Issues" at bounding box center [106, 66] width 76 height 14
click at [204, 86] on button "Save & Next" at bounding box center [211, 85] width 28 height 10
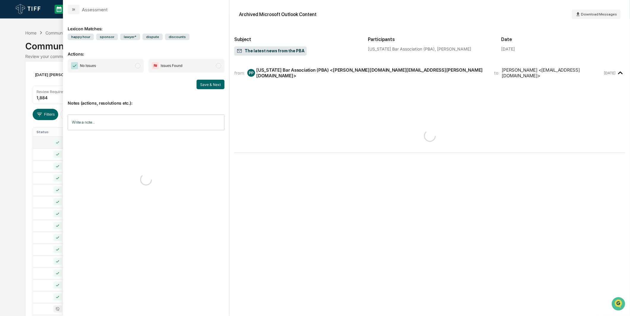
click at [150, 67] on span "Issues Found" at bounding box center [186, 66] width 76 height 14
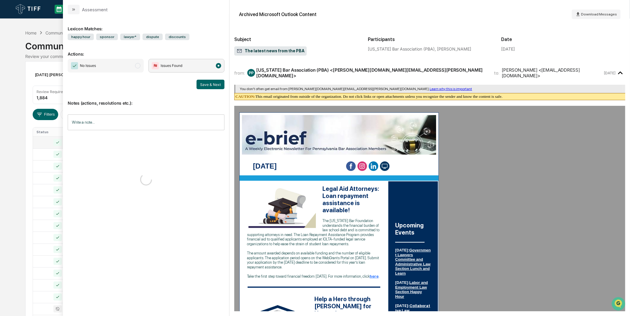
click at [132, 67] on span "No Issues" at bounding box center [106, 66] width 76 height 14
click at [209, 87] on button "Save & Next" at bounding box center [211, 85] width 28 height 10
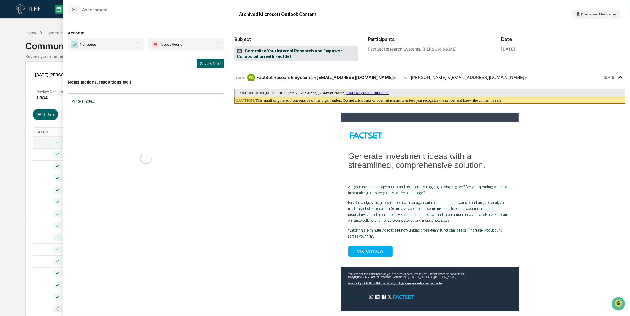
click at [134, 47] on span "No Issues" at bounding box center [106, 45] width 76 height 14
click at [204, 66] on button "Save & Next" at bounding box center [211, 64] width 28 height 10
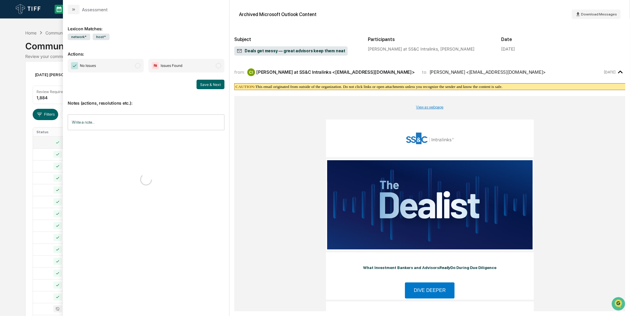
click at [128, 61] on span "No Issues" at bounding box center [106, 66] width 76 height 14
click at [218, 86] on button "Save & Next" at bounding box center [211, 85] width 28 height 10
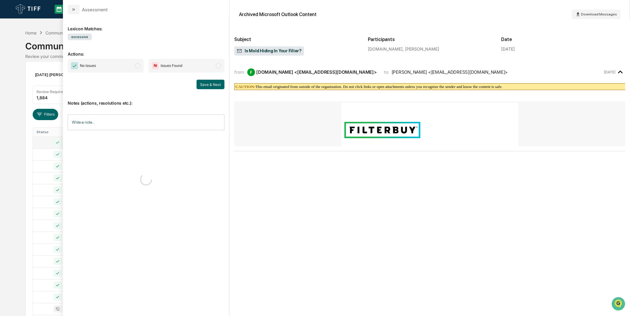
click at [136, 65] on span "modal" at bounding box center [137, 65] width 5 height 5
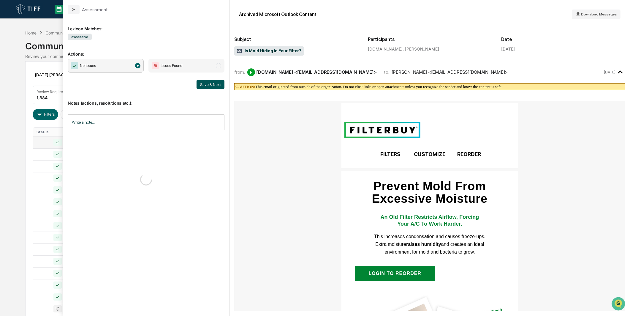
click at [215, 81] on button "Save & Next" at bounding box center [211, 85] width 28 height 10
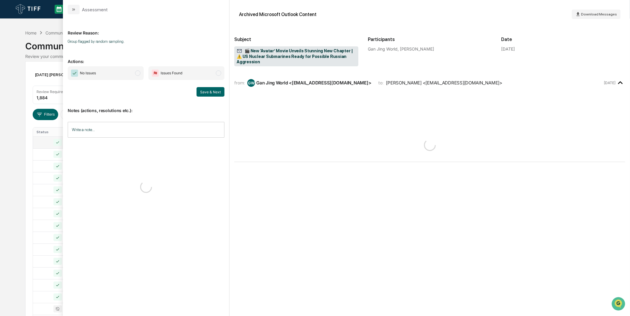
click at [131, 68] on span "No Issues" at bounding box center [106, 73] width 76 height 14
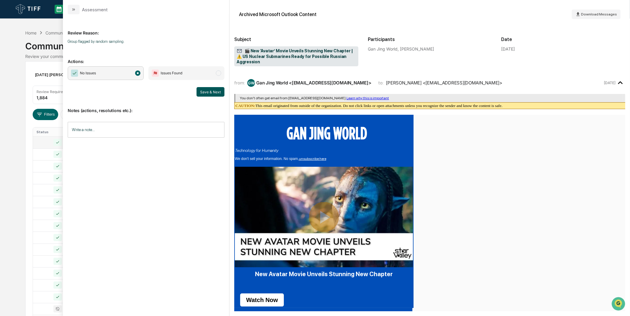
click at [210, 90] on button "Save & Next" at bounding box center [211, 92] width 28 height 10
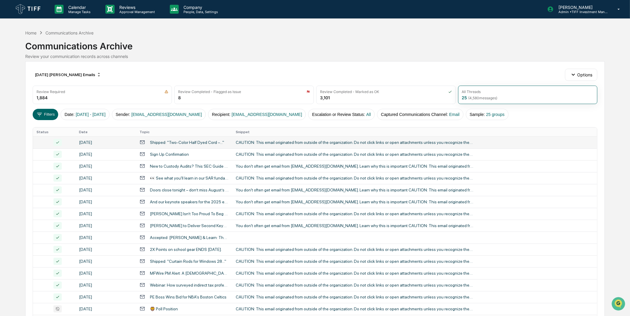
click at [28, 142] on div "[DATE] [PERSON_NAME] Emails Options Review Required 1,884 Review Completed - Fl…" at bounding box center [315, 264] width 580 height 406
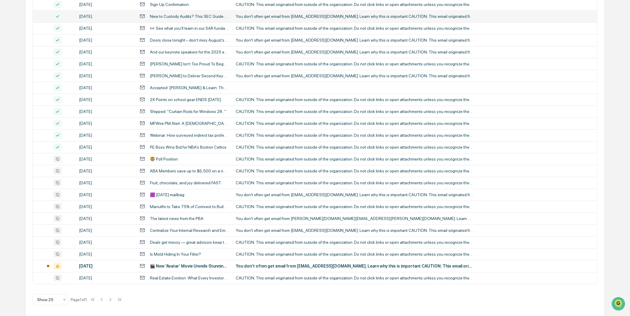
scroll to position [151, 0]
click at [81, 159] on div "[DATE]" at bounding box center [105, 157] width 53 height 5
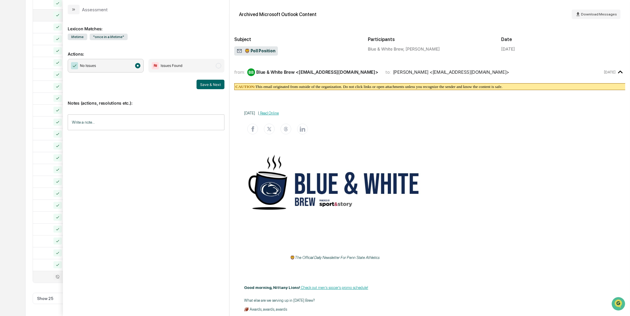
click at [52, 279] on div at bounding box center [54, 276] width 35 height 7
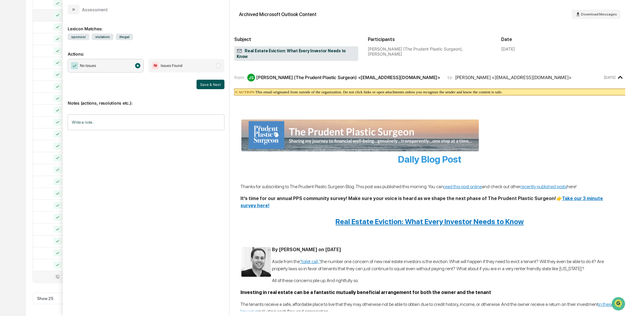
click at [206, 86] on button "Save & Next" at bounding box center [211, 85] width 28 height 10
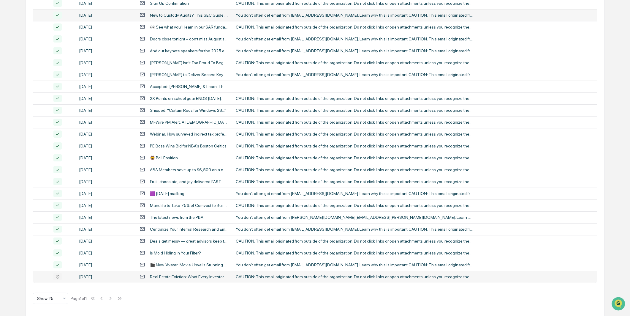
click at [24, 139] on div "Calendar Manage Tasks Reviews Approval Management Company People, Data, Setting…" at bounding box center [315, 82] width 630 height 467
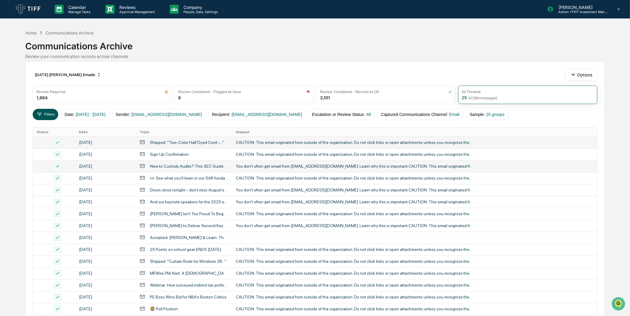
click at [50, 111] on button "Filters" at bounding box center [46, 114] width 26 height 11
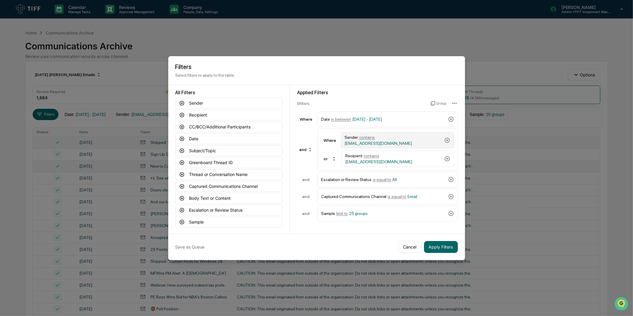
click at [404, 141] on span "[EMAIL_ADDRESS][DOMAIN_NAME]" at bounding box center [378, 143] width 67 height 5
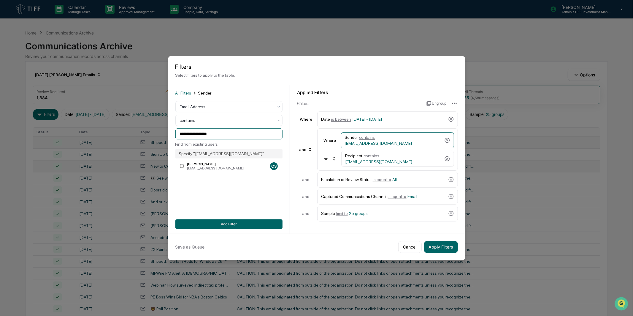
click at [228, 135] on input "**********" at bounding box center [229, 133] width 107 height 11
drag, startPoint x: 243, startPoint y: 135, endPoint x: 134, endPoint y: 137, distance: 109.0
click at [134, 137] on body "Calendar Manage Tasks Reviews Approval Management Company People, Data, Setting…" at bounding box center [316, 233] width 633 height 467
click at [194, 165] on div "[PERSON_NAME]" at bounding box center [227, 164] width 80 height 4
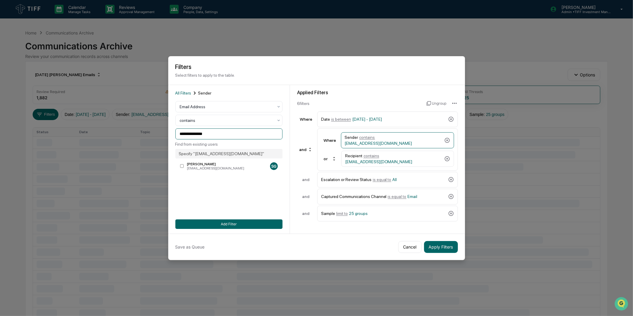
drag, startPoint x: 219, startPoint y: 133, endPoint x: 158, endPoint y: 135, distance: 60.9
click at [158, 135] on body "**********" at bounding box center [316, 237] width 633 height 475
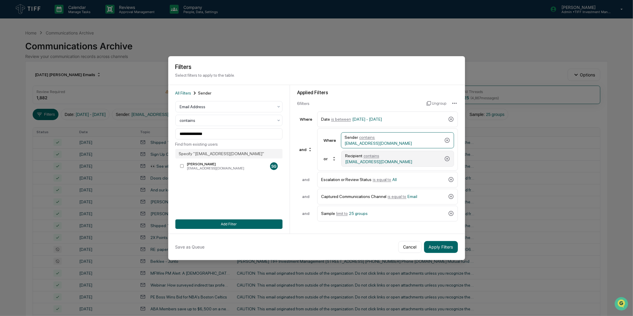
click at [387, 165] on div "Recipient contains [EMAIL_ADDRESS][DOMAIN_NAME]" at bounding box center [397, 159] width 113 height 16
drag, startPoint x: 227, startPoint y: 132, endPoint x: 96, endPoint y: 136, distance: 131.3
click at [96, 136] on body "Calendar Manage Tasks Reviews Approval Management Company People, Data, Setting…" at bounding box center [316, 233] width 633 height 467
paste input
type input "**********"
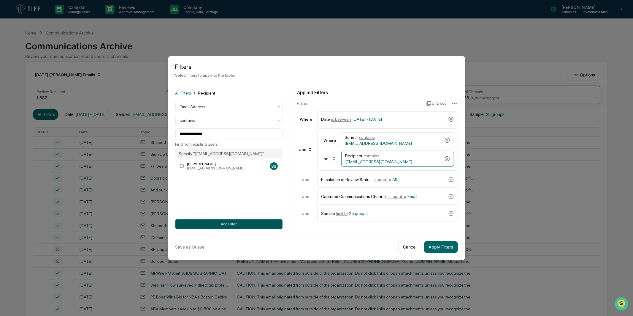
click at [258, 226] on button "Add Filter" at bounding box center [229, 224] width 107 height 10
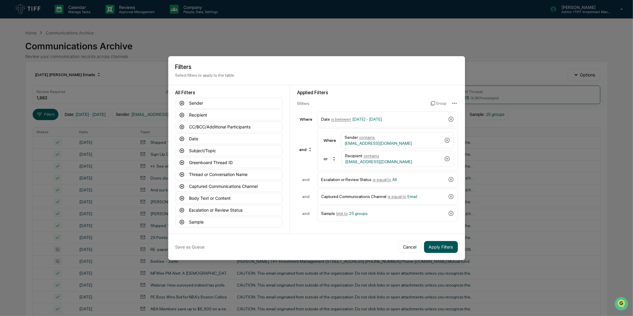
click at [442, 244] on button "Apply Filters" at bounding box center [441, 247] width 34 height 12
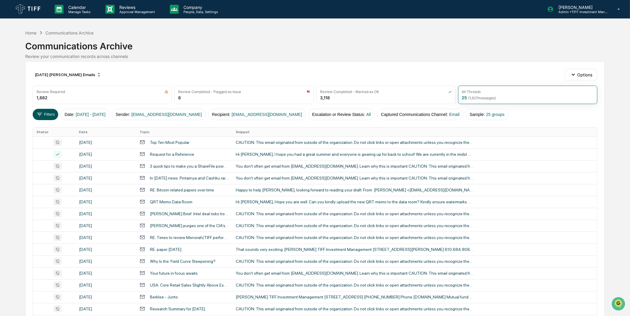
click at [48, 114] on button "Filters" at bounding box center [46, 114] width 26 height 11
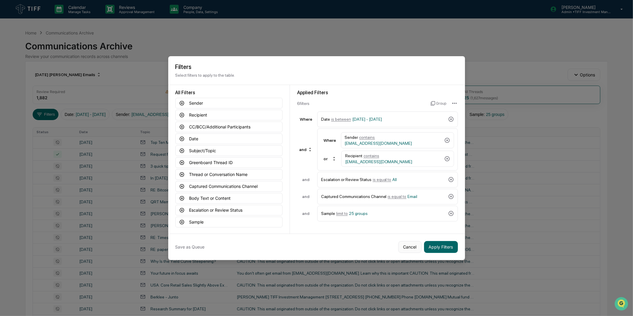
click at [406, 247] on button "Cancel" at bounding box center [410, 247] width 23 height 12
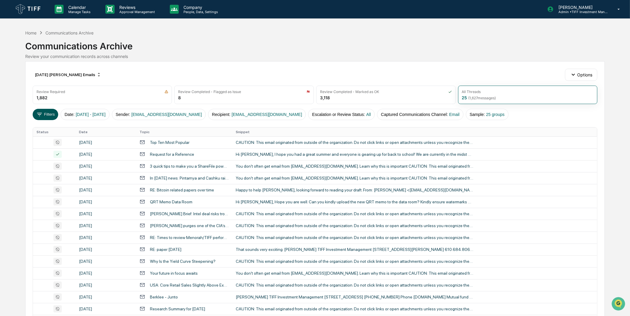
click at [45, 114] on button "Filters" at bounding box center [46, 114] width 26 height 11
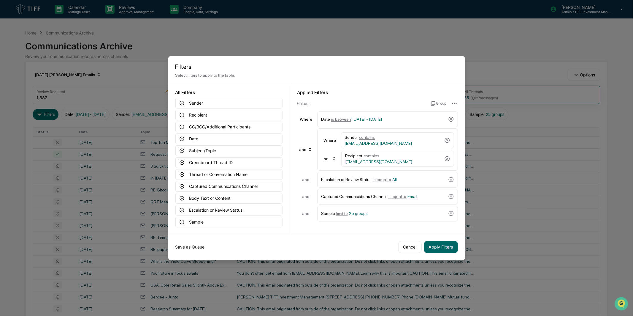
click at [193, 245] on button "Save as Queue" at bounding box center [190, 247] width 29 height 12
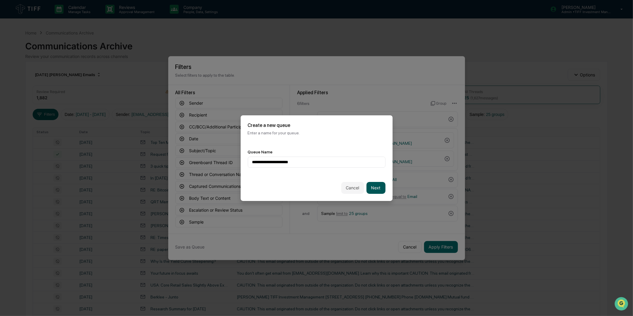
type input "**********"
click at [375, 184] on button "Next" at bounding box center [376, 188] width 19 height 12
click at [358, 162] on div at bounding box center [314, 162] width 124 height 6
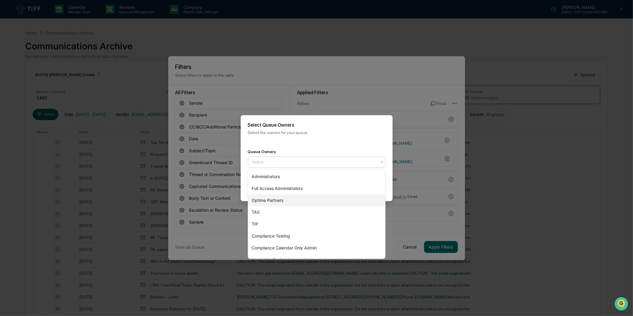
click at [330, 200] on div "Optima Partners" at bounding box center [316, 200] width 137 height 12
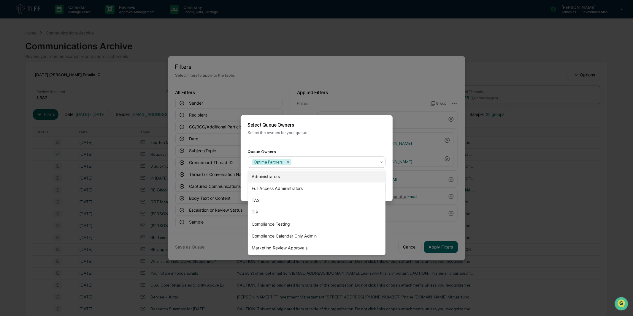
click at [363, 142] on div "Queue Owners option Optima Partners, selected. 7 results available. Use Up and …" at bounding box center [317, 158] width 152 height 33
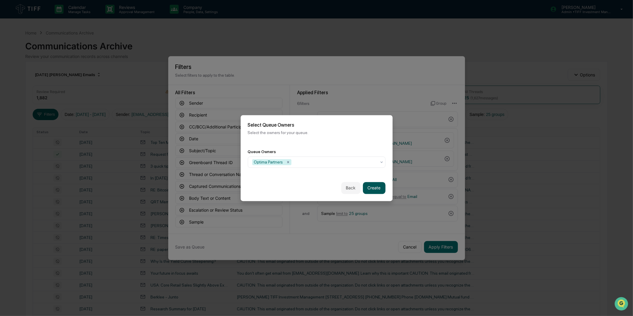
click at [374, 185] on button "Create" at bounding box center [374, 188] width 23 height 12
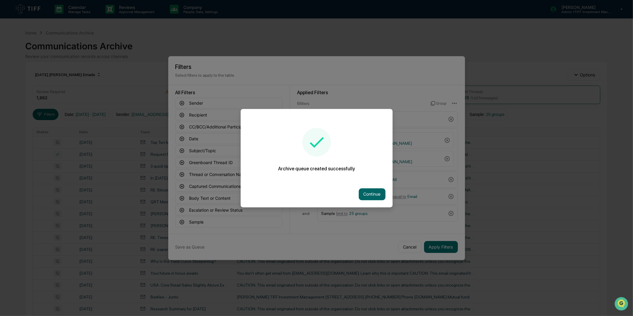
click at [375, 202] on div "Continue" at bounding box center [317, 194] width 152 height 26
click at [378, 194] on button "Continue" at bounding box center [372, 194] width 27 height 12
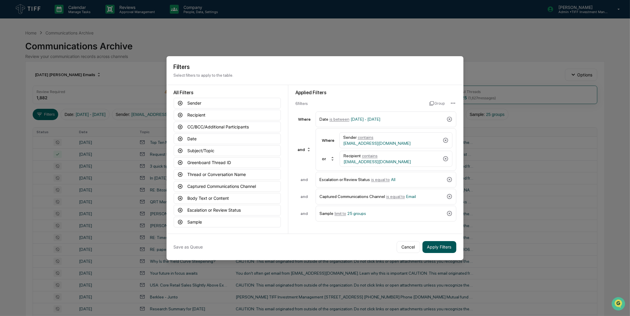
click at [436, 246] on button "Apply Filters" at bounding box center [440, 247] width 34 height 12
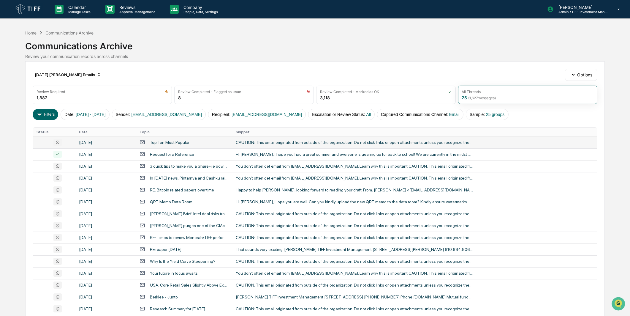
click at [239, 143] on div "CAUTION: This email originated from outside of the organization. Do not click l…" at bounding box center [355, 142] width 238 height 5
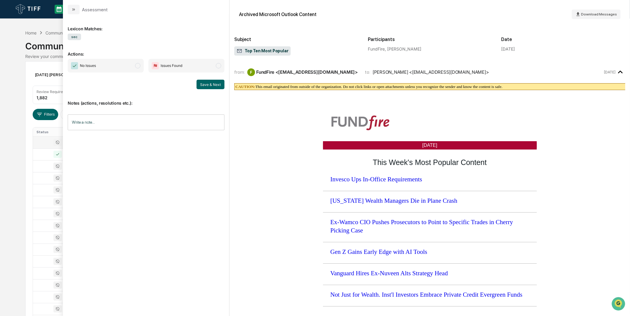
click at [115, 63] on span "No Issues" at bounding box center [106, 66] width 76 height 14
click at [209, 86] on button "Save & Next" at bounding box center [211, 85] width 28 height 10
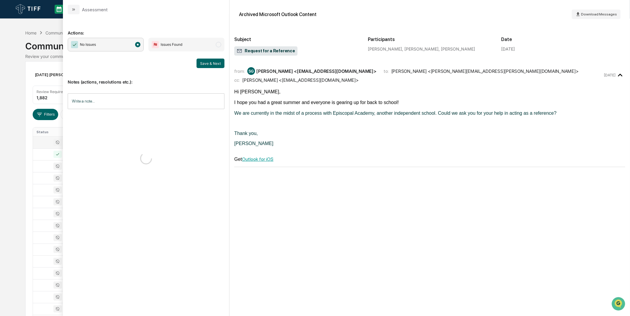
click at [204, 68] on div "Notes (actions, resolutions etc.): Write a note... Write a note..." at bounding box center [146, 123] width 157 height 111
click at [207, 61] on button "Save & Next" at bounding box center [211, 64] width 28 height 10
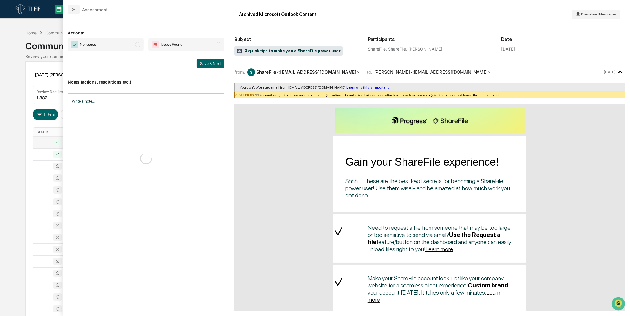
click at [138, 49] on span "No Issues" at bounding box center [106, 45] width 76 height 14
click at [206, 63] on button "Save & Next" at bounding box center [211, 64] width 28 height 10
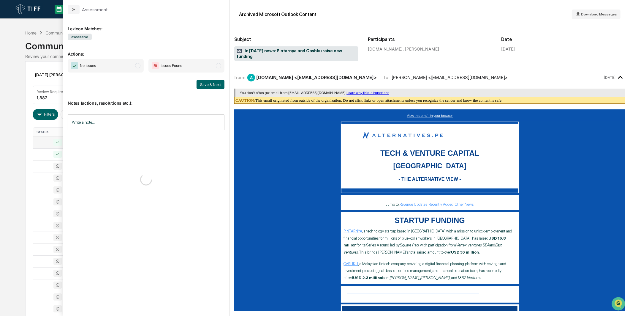
click at [122, 66] on span "No Issues" at bounding box center [106, 66] width 76 height 14
click at [200, 80] on button "Save & Next" at bounding box center [211, 85] width 28 height 10
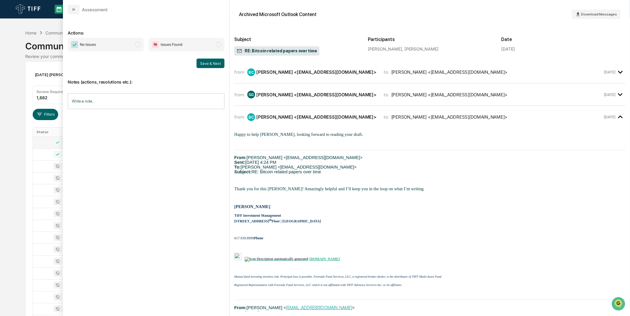
click at [138, 47] on span "modal" at bounding box center [137, 44] width 5 height 5
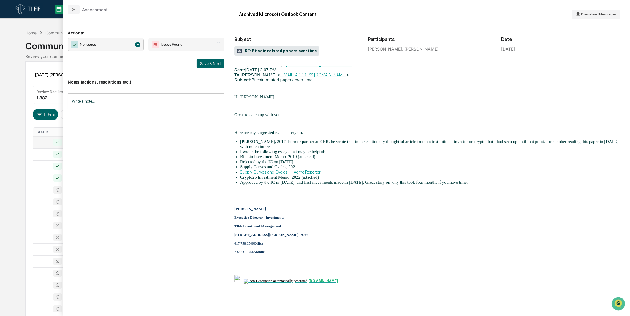
scroll to position [277, 0]
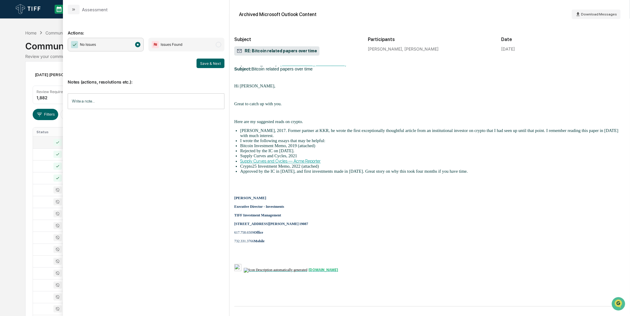
click at [201, 68] on div "Notes (actions, resolutions etc.): Write a note... Write a note..." at bounding box center [146, 92] width 157 height 48
click at [203, 65] on button "Save & Next" at bounding box center [211, 64] width 28 height 10
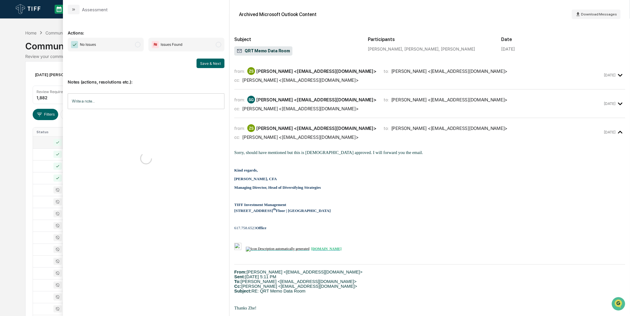
click at [140, 45] on span "modal" at bounding box center [137, 44] width 5 height 5
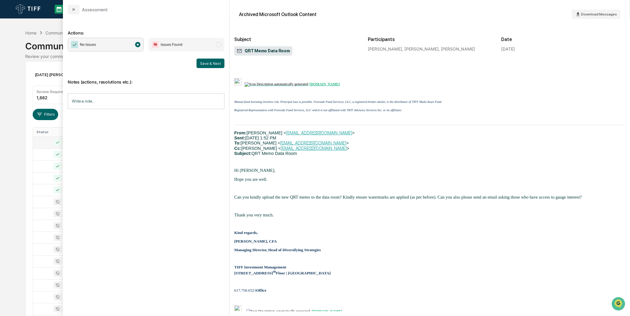
scroll to position [330, 0]
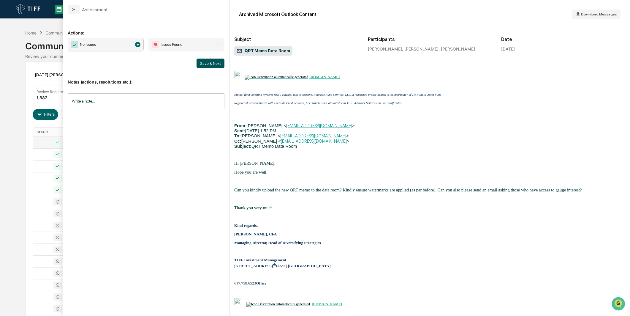
click at [211, 61] on button "Save & Next" at bounding box center [211, 64] width 28 height 10
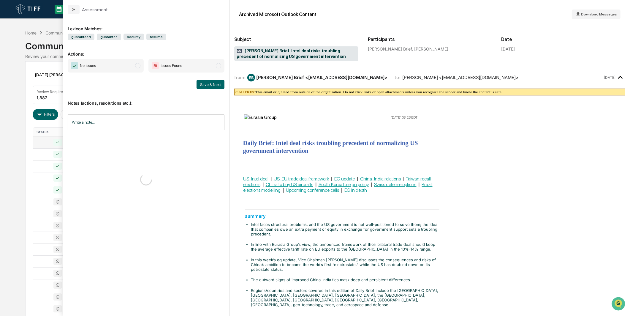
click at [131, 63] on span "No Issues" at bounding box center [106, 66] width 76 height 14
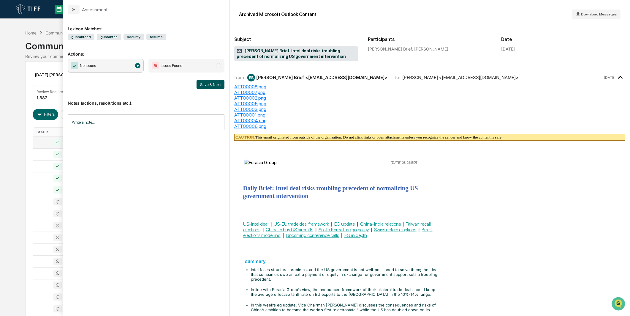
click at [203, 85] on button "Save & Next" at bounding box center [211, 85] width 28 height 10
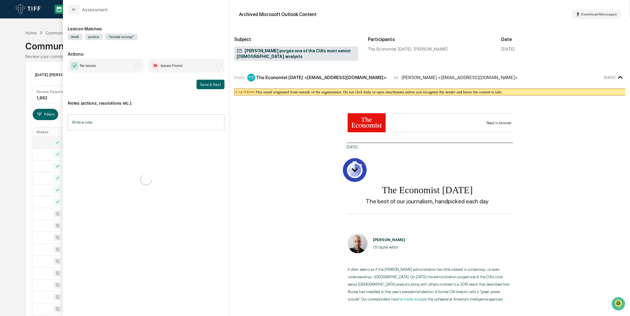
click at [140, 65] on span "No Issues" at bounding box center [106, 66] width 76 height 14
click at [209, 83] on button "Save & Next" at bounding box center [211, 85] width 28 height 10
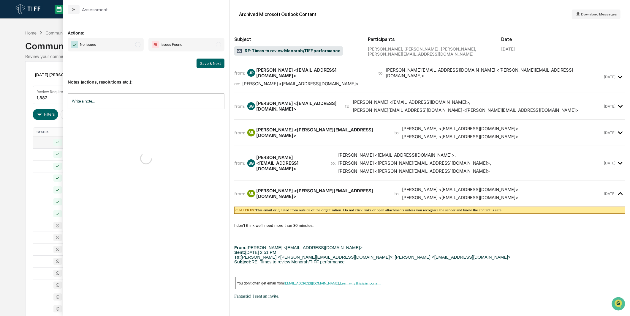
click at [138, 48] on span "No Issues" at bounding box center [106, 45] width 76 height 14
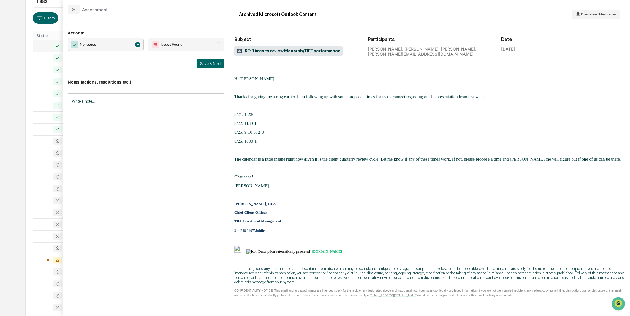
scroll to position [99, 0]
click at [216, 62] on button "Save & Next" at bounding box center [211, 64] width 28 height 10
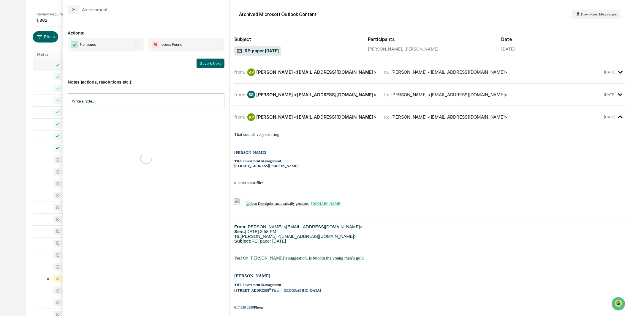
scroll to position [66, 0]
click at [129, 43] on span "No Issues" at bounding box center [106, 45] width 76 height 14
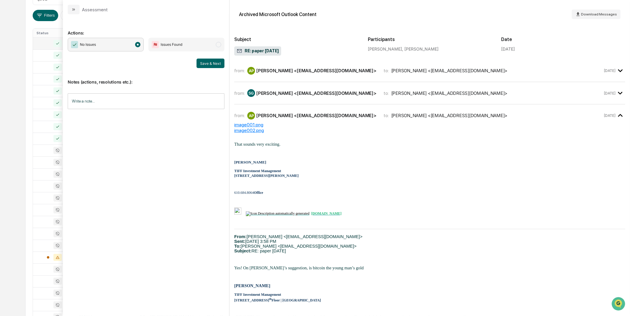
scroll to position [0, 0]
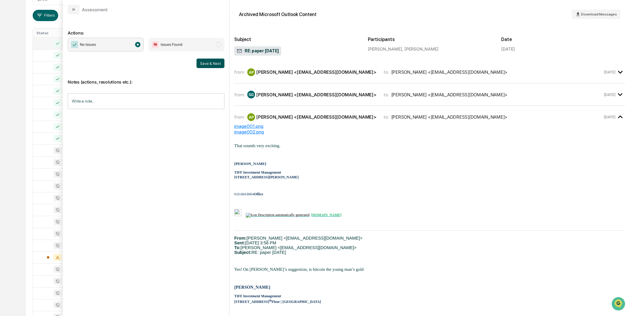
click at [214, 63] on button "Save & Next" at bounding box center [211, 64] width 28 height 10
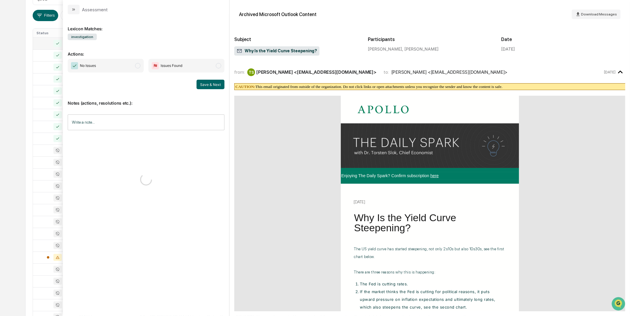
click at [133, 59] on span "No Issues" at bounding box center [106, 66] width 76 height 14
click at [211, 82] on button "Save & Next" at bounding box center [211, 85] width 28 height 10
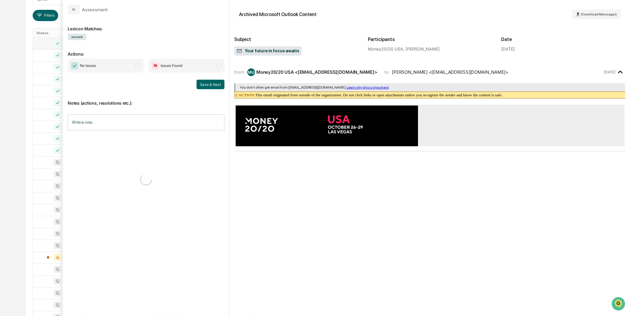
click at [134, 64] on span "No Issues" at bounding box center [106, 66] width 76 height 14
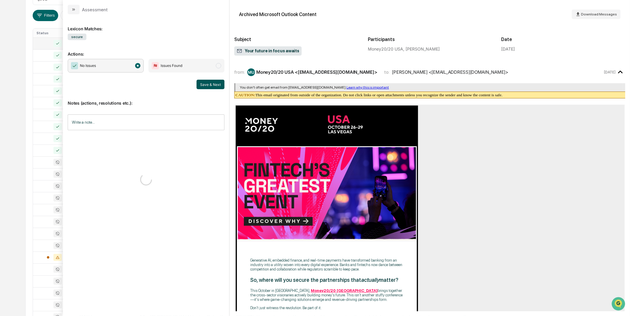
click at [210, 83] on button "Save & Next" at bounding box center [211, 85] width 28 height 10
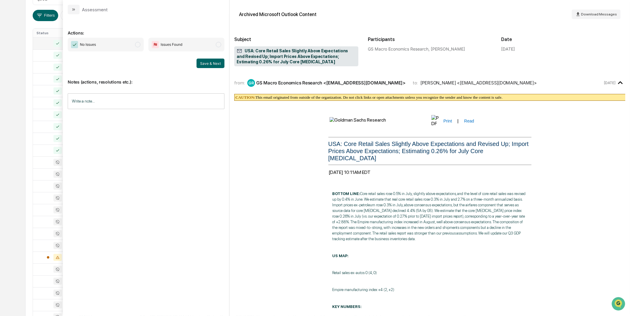
click at [137, 48] on span "No Issues" at bounding box center [106, 45] width 76 height 14
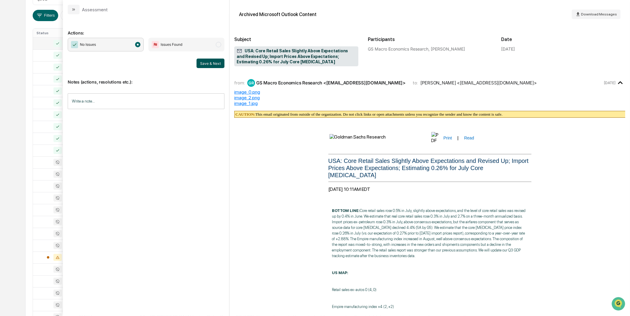
click at [207, 61] on button "Save & Next" at bounding box center [211, 64] width 28 height 10
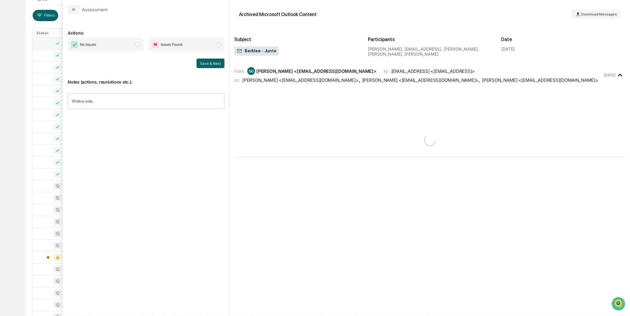
click at [135, 45] on span "modal" at bounding box center [137, 44] width 5 height 5
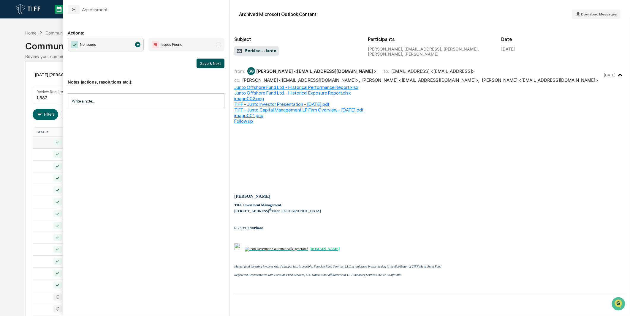
click at [210, 62] on button "Save & Next" at bounding box center [211, 64] width 28 height 10
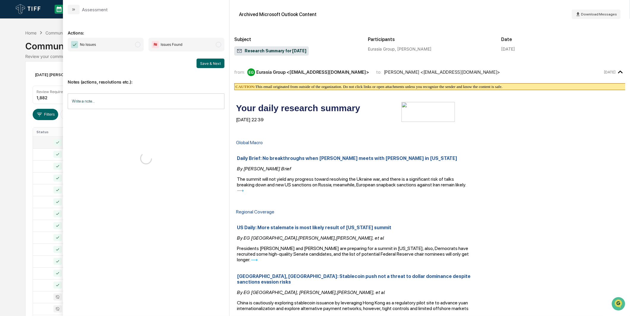
click at [129, 48] on span "No Issues" at bounding box center [106, 45] width 76 height 14
click at [215, 65] on button "Save & Next" at bounding box center [211, 64] width 28 height 10
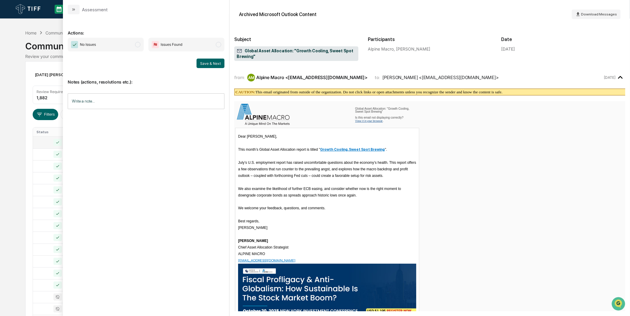
click at [141, 46] on span "No Issues" at bounding box center [106, 45] width 76 height 14
click at [203, 67] on button "Save & Next" at bounding box center [211, 64] width 28 height 10
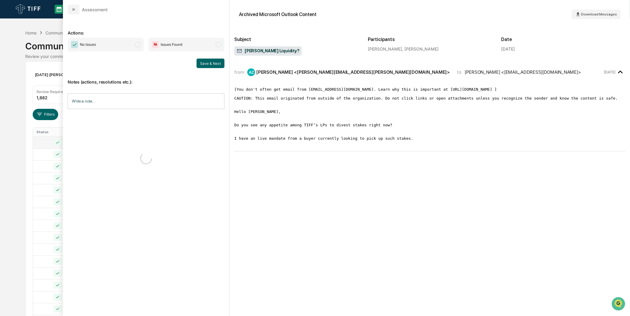
click at [142, 47] on span "No Issues" at bounding box center [106, 45] width 76 height 14
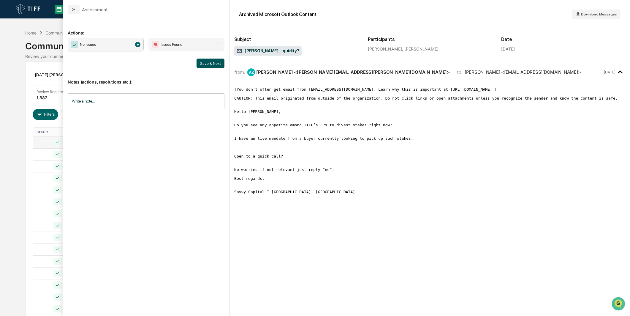
click at [213, 64] on button "Save & Next" at bounding box center [211, 64] width 28 height 10
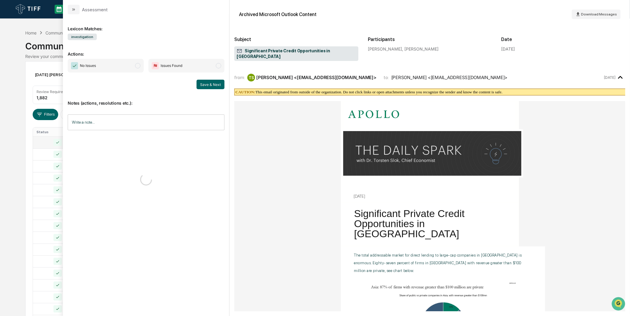
click at [113, 61] on span "No Issues" at bounding box center [106, 66] width 76 height 14
click at [195, 81] on div "Save & Next" at bounding box center [146, 85] width 157 height 10
click at [206, 81] on button "Save & Next" at bounding box center [211, 85] width 28 height 10
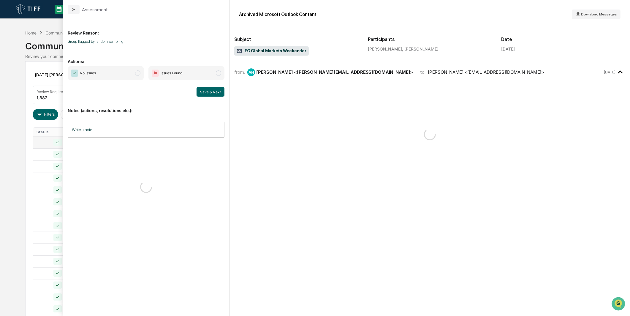
click at [120, 68] on span "No Issues" at bounding box center [106, 73] width 76 height 14
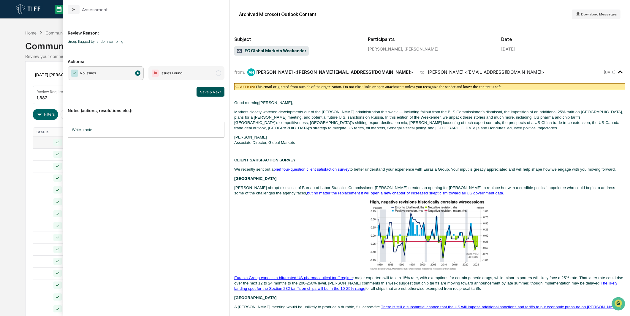
click at [207, 89] on button "Save & Next" at bounding box center [211, 92] width 28 height 10
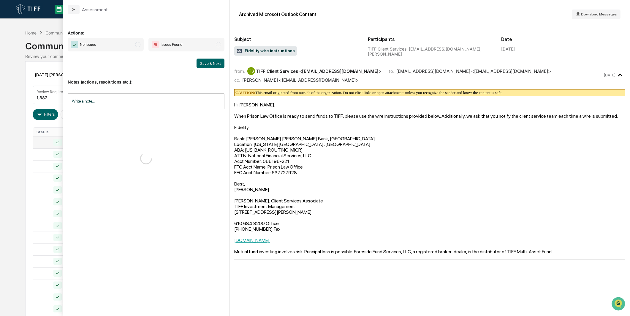
click at [138, 48] on span "No Issues" at bounding box center [106, 45] width 76 height 14
click at [210, 64] on button "Save & Next" at bounding box center [211, 64] width 28 height 10
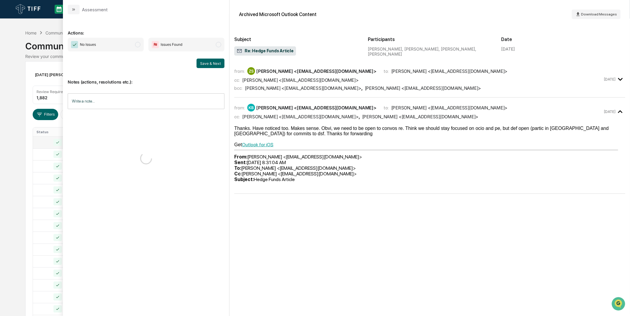
click at [17, 117] on div "Calendar Manage Tasks Reviews Approval Management Company People, Data, Setting…" at bounding box center [315, 233] width 630 height 467
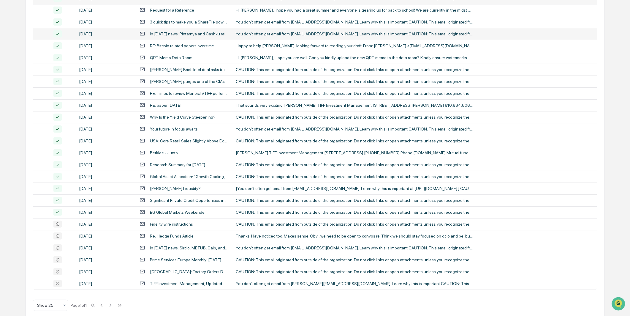
scroll to position [151, 0]
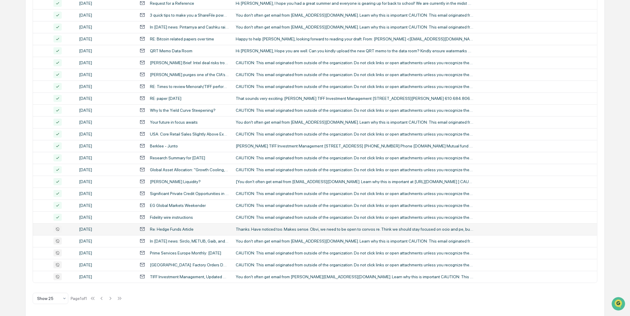
click at [89, 229] on div "[DATE]" at bounding box center [105, 229] width 53 height 5
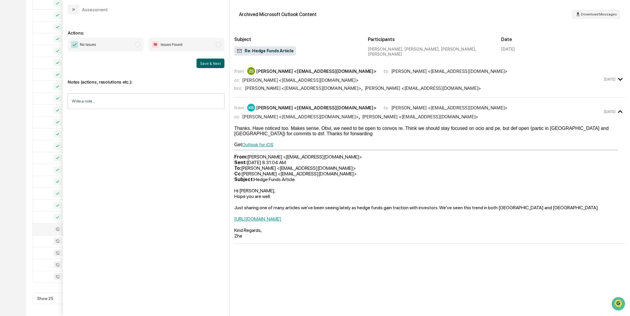
click at [125, 45] on span "No Issues" at bounding box center [106, 45] width 76 height 14
click at [203, 65] on button "Save & Next" at bounding box center [211, 64] width 28 height 10
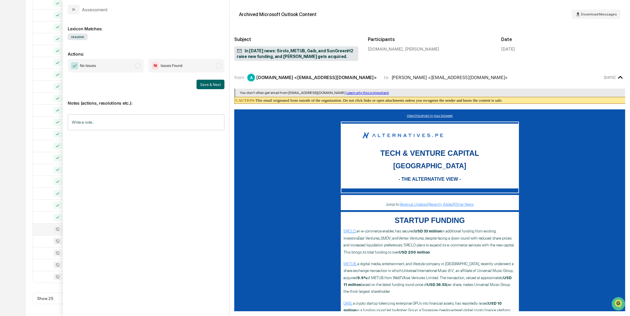
click at [127, 66] on span "No Issues" at bounding box center [106, 66] width 76 height 14
click at [206, 84] on button "Save & Next" at bounding box center [211, 85] width 28 height 10
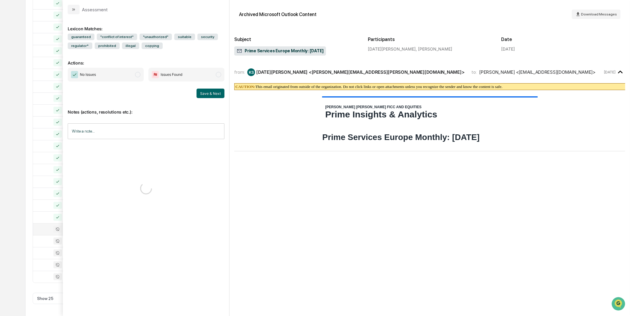
click at [127, 70] on span "No Issues" at bounding box center [106, 75] width 76 height 14
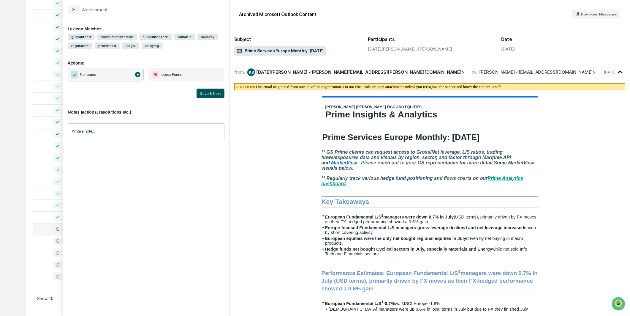
click at [208, 93] on button "Save & Next" at bounding box center [211, 93] width 28 height 10
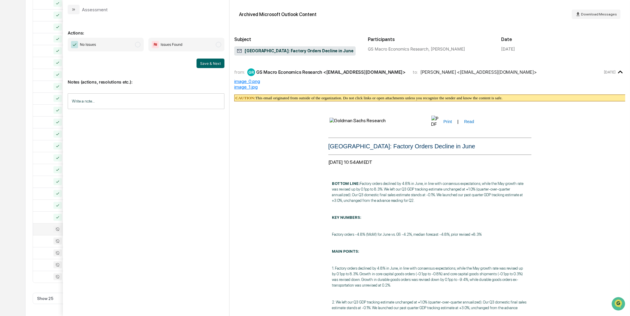
click at [140, 49] on span "No Issues" at bounding box center [106, 45] width 76 height 14
click at [204, 64] on button "Save & Next" at bounding box center [211, 64] width 28 height 10
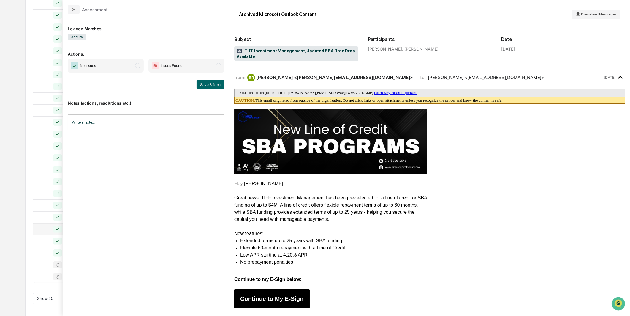
click at [140, 67] on span "No Issues" at bounding box center [106, 66] width 76 height 14
click at [204, 84] on button "Save & Next" at bounding box center [211, 85] width 28 height 10
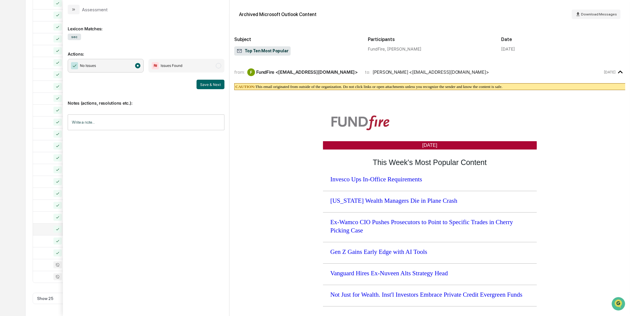
click at [137, 69] on span "No Issues" at bounding box center [106, 66] width 76 height 14
click at [206, 82] on button "Save & Next" at bounding box center [211, 85] width 28 height 10
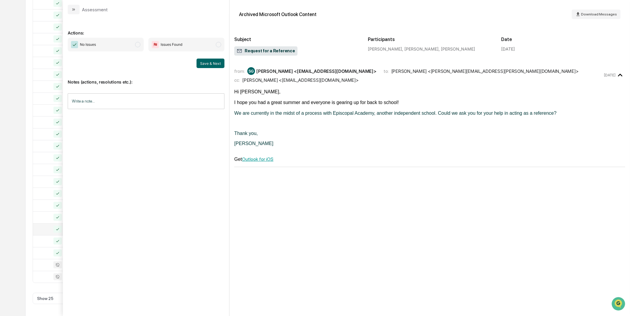
click at [139, 50] on span "No Issues" at bounding box center [106, 45] width 76 height 14
click at [209, 60] on button "Save & Next" at bounding box center [211, 64] width 28 height 10
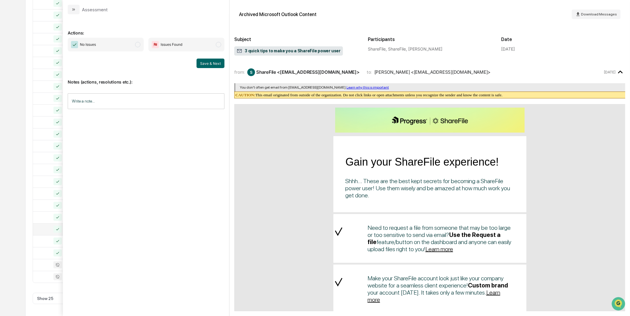
click at [134, 50] on span "No Issues" at bounding box center [106, 45] width 76 height 14
click at [209, 63] on button "Save & Next" at bounding box center [211, 64] width 28 height 10
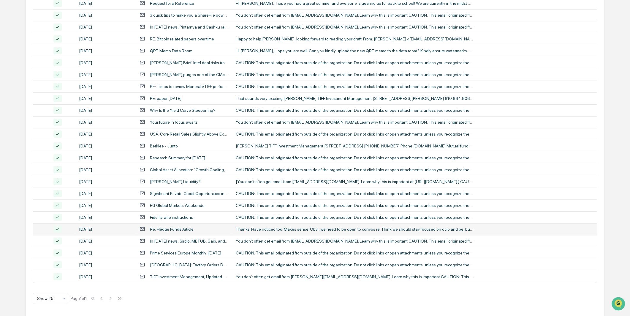
click at [29, 161] on div "[DATE] [PERSON_NAME] Emails Options Review Required 1,882 Review Completed - Fl…" at bounding box center [315, 113] width 580 height 406
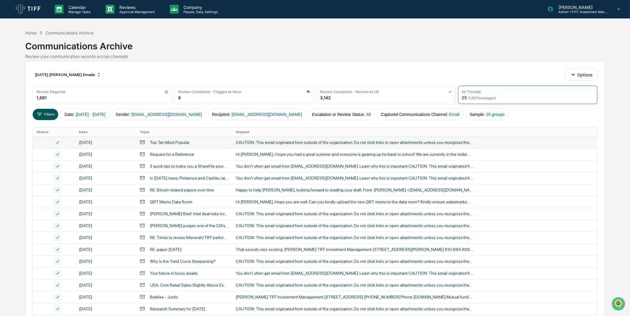
click at [45, 112] on button "Filters" at bounding box center [46, 114] width 26 height 11
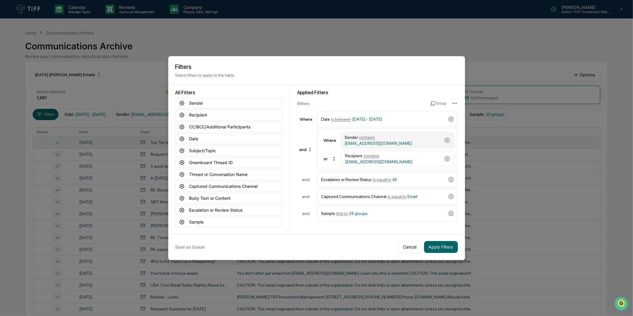
click at [396, 143] on div "Sender contains [EMAIL_ADDRESS][DOMAIN_NAME]" at bounding box center [393, 140] width 97 height 11
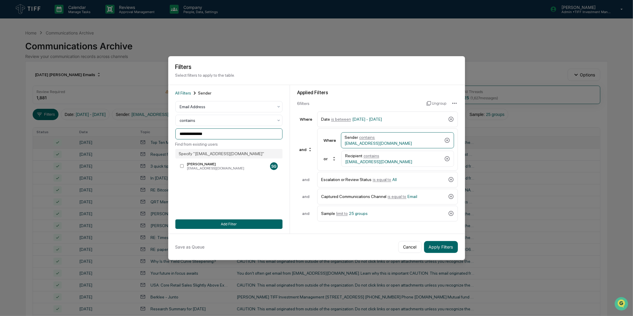
click at [227, 133] on input "**********" at bounding box center [229, 133] width 107 height 11
drag, startPoint x: 227, startPoint y: 133, endPoint x: 105, endPoint y: 135, distance: 121.5
click at [105, 135] on body "Calendar Manage Tasks Reviews Approval Management Company People, Data, Setting…" at bounding box center [316, 233] width 633 height 467
click at [197, 166] on div "[PERSON_NAME]" at bounding box center [227, 164] width 80 height 4
drag, startPoint x: 220, startPoint y: 127, endPoint x: 169, endPoint y: 127, distance: 51.1
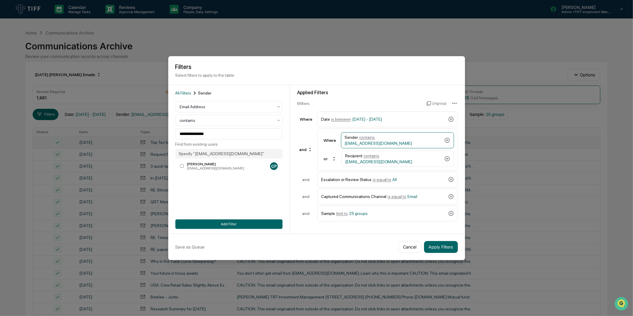
click at [169, 127] on div "**********" at bounding box center [229, 159] width 122 height 148
drag, startPoint x: 221, startPoint y: 138, endPoint x: 139, endPoint y: 139, distance: 81.7
click at [139, 139] on body "Calendar Manage Tasks Reviews Approval Management Company People, Data, Setting…" at bounding box center [316, 233] width 633 height 467
click at [386, 159] on span "[EMAIL_ADDRESS][DOMAIN_NAME]" at bounding box center [378, 161] width 67 height 5
drag, startPoint x: 232, startPoint y: 134, endPoint x: 152, endPoint y: 134, distance: 80.2
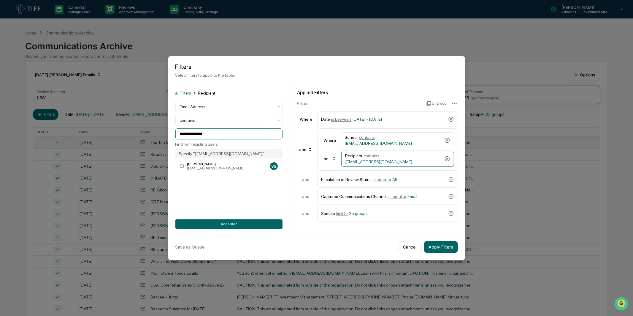
click at [152, 134] on body "Calendar Manage Tasks Reviews Approval Management Company People, Data, Setting…" at bounding box center [316, 233] width 633 height 467
paste input "*"
type input "**********"
click at [227, 192] on div "**********" at bounding box center [229, 159] width 107 height 139
click at [246, 226] on button "Add Filter" at bounding box center [229, 224] width 107 height 10
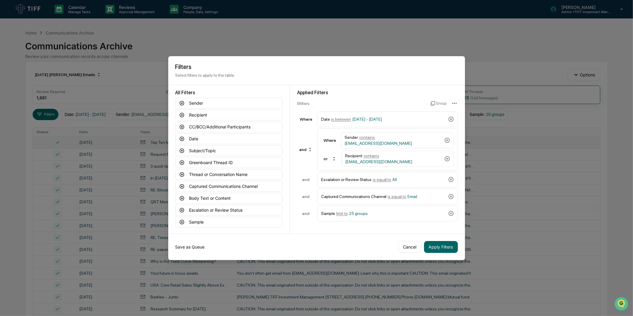
click at [201, 243] on button "Save as Queue" at bounding box center [190, 247] width 29 height 12
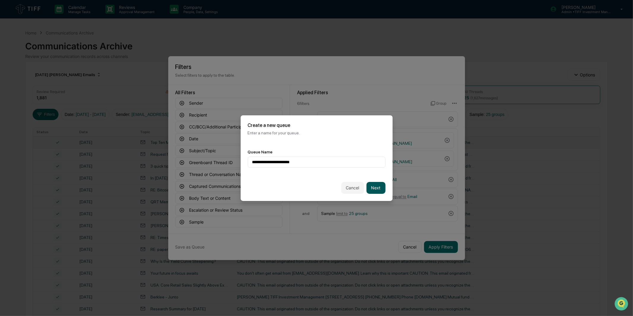
type input "**********"
click at [373, 184] on button "Next" at bounding box center [376, 188] width 19 height 12
click at [330, 162] on div at bounding box center [314, 162] width 124 height 6
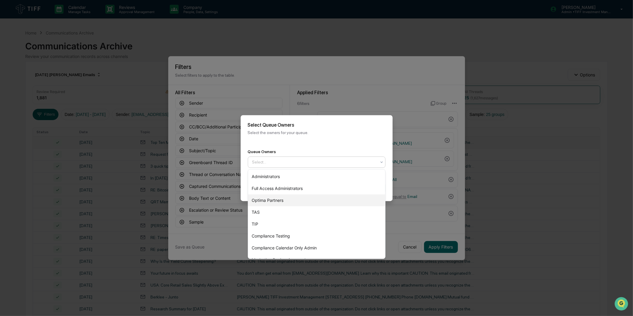
click at [307, 197] on div "Optima Partners" at bounding box center [316, 200] width 137 height 12
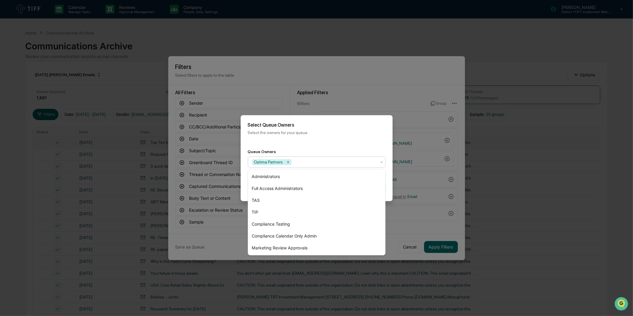
click at [320, 137] on div "Select Queue Owners Select the owners for your queue." at bounding box center [317, 128] width 152 height 27
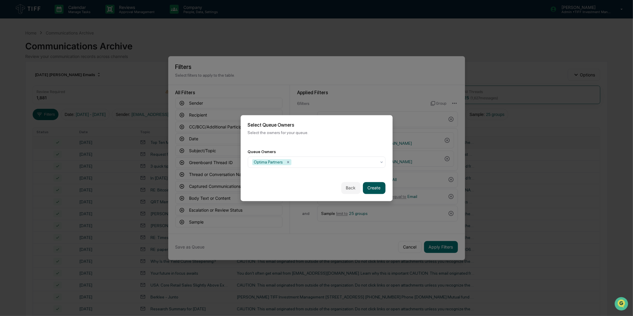
click at [373, 184] on button "Create" at bounding box center [374, 188] width 23 height 12
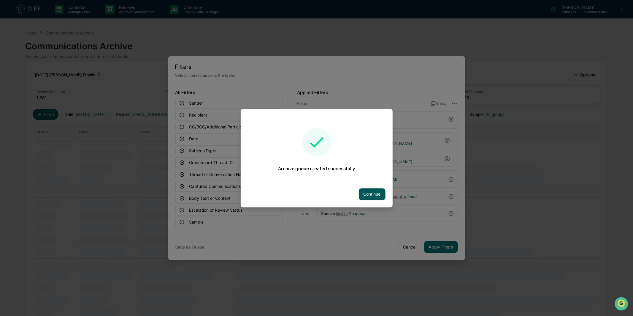
click at [379, 196] on button "Continue" at bounding box center [372, 194] width 27 height 12
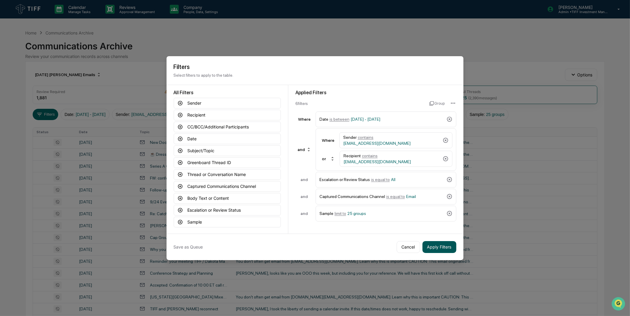
click at [440, 245] on button "Apply Filters" at bounding box center [440, 247] width 34 height 12
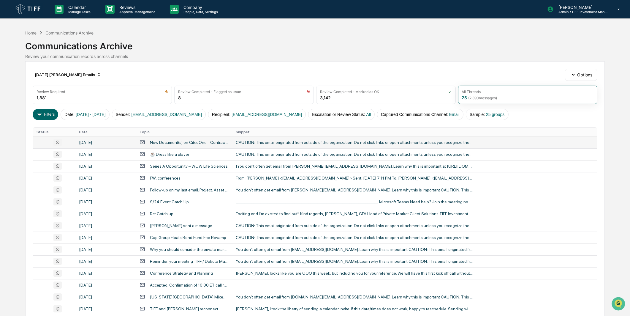
click at [248, 138] on td "CAUTION: This email originated from outside of the organization. Do not click l…" at bounding box center [414, 142] width 365 height 12
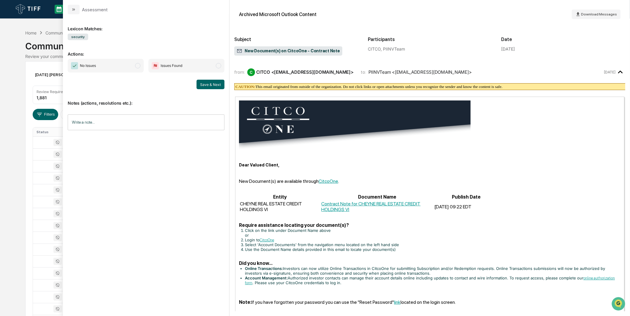
click at [135, 72] on span "No Issues" at bounding box center [106, 66] width 76 height 14
click at [200, 84] on button "Save & Next" at bounding box center [211, 85] width 28 height 10
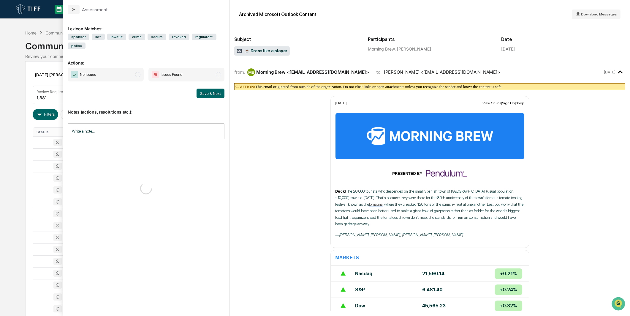
click at [140, 72] on span "No Issues" at bounding box center [106, 75] width 76 height 14
click at [219, 87] on div "No Issues Issues Found Save & Next" at bounding box center [146, 83] width 157 height 30
click at [217, 90] on button "Save & Next" at bounding box center [211, 93] width 28 height 10
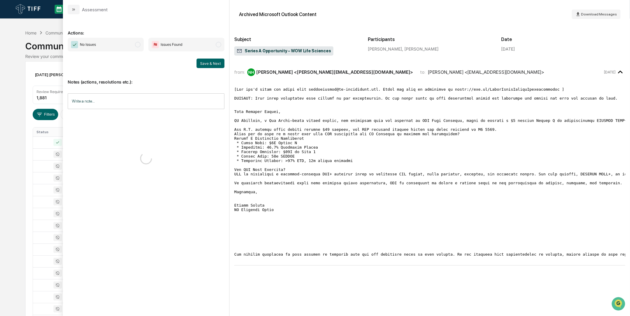
click at [134, 44] on span "No Issues" at bounding box center [106, 45] width 76 height 14
click at [214, 60] on button "Save & Next" at bounding box center [211, 64] width 28 height 10
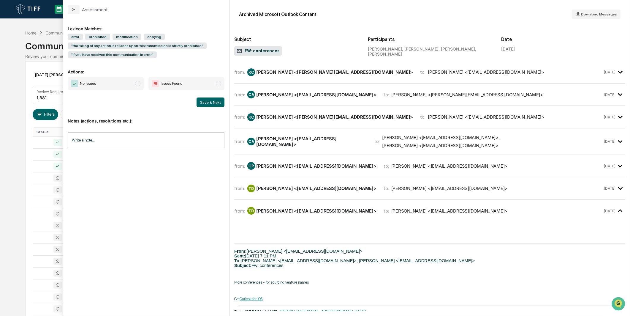
click at [127, 80] on span "No Issues" at bounding box center [106, 84] width 76 height 14
click at [203, 100] on button "Save & Next" at bounding box center [211, 102] width 28 height 10
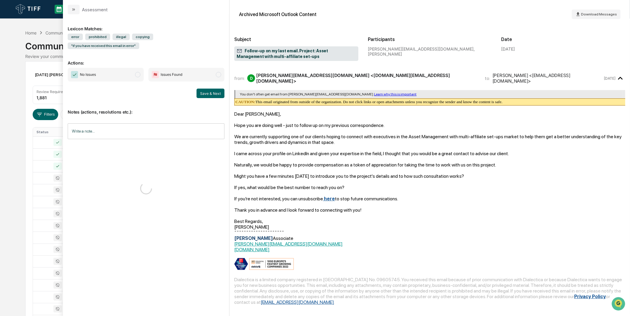
click at [128, 68] on span "No Issues" at bounding box center [106, 75] width 76 height 14
click at [214, 88] on button "Save & Next" at bounding box center [211, 93] width 28 height 10
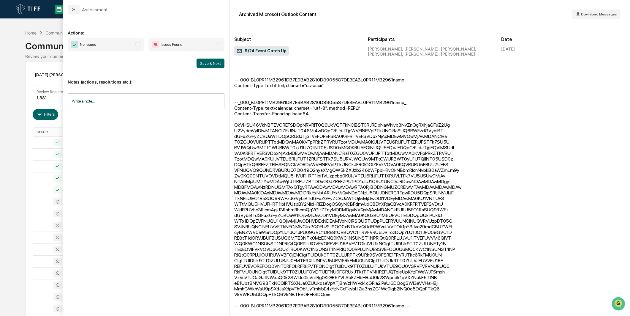
scroll to position [438, 0]
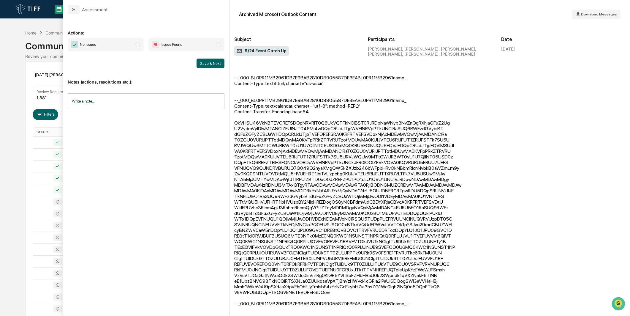
click at [140, 47] on span "No Issues" at bounding box center [106, 45] width 76 height 14
click at [217, 61] on button "Save & Next" at bounding box center [211, 64] width 28 height 10
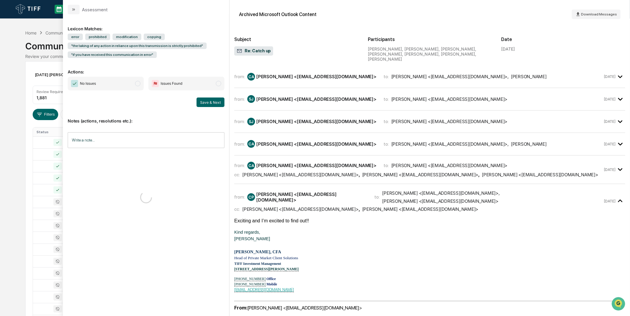
click at [124, 81] on span "No Issues" at bounding box center [106, 84] width 76 height 14
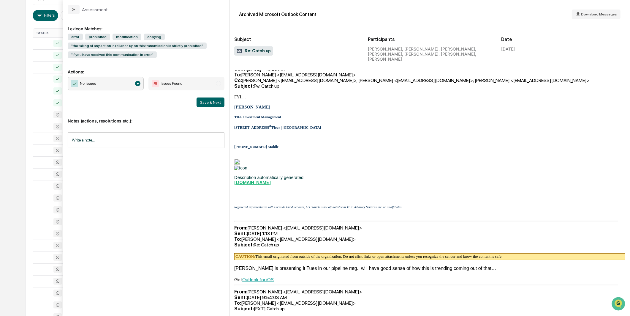
scroll to position [245, 0]
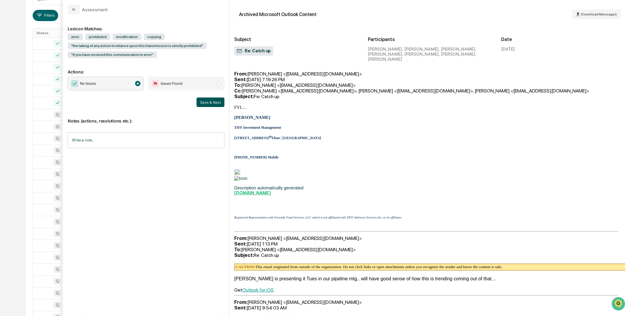
click at [204, 106] on button "Save & Next" at bounding box center [211, 102] width 28 height 10
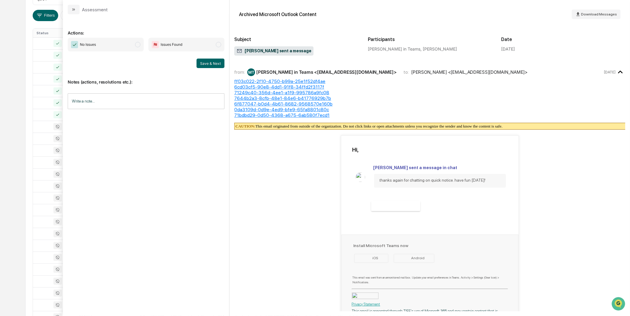
click at [141, 45] on span "No Issues" at bounding box center [106, 45] width 76 height 14
click at [205, 68] on div "Notes (actions, resolutions etc.): Write a note... Write a note..." at bounding box center [146, 92] width 157 height 48
click at [208, 64] on button "Save & Next" at bounding box center [211, 64] width 28 height 10
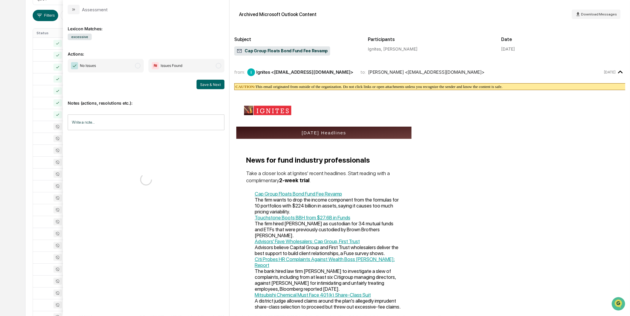
click at [128, 63] on span "No Issues" at bounding box center [106, 66] width 76 height 14
click at [211, 81] on button "Save & Next" at bounding box center [211, 85] width 28 height 10
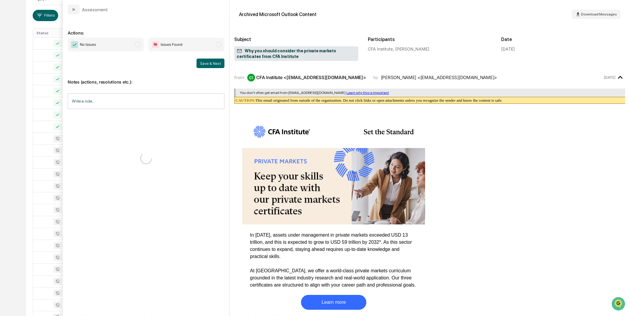
click at [133, 46] on span "No Issues" at bounding box center [106, 45] width 76 height 14
click at [205, 67] on button "Save & Next" at bounding box center [211, 64] width 28 height 10
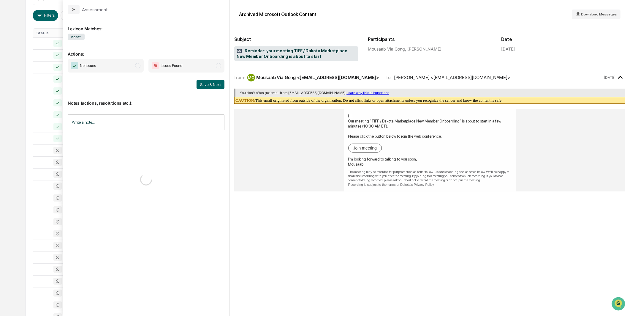
click at [132, 63] on span "No Issues" at bounding box center [106, 66] width 76 height 14
click at [206, 84] on button "Save & Next" at bounding box center [211, 85] width 28 height 10
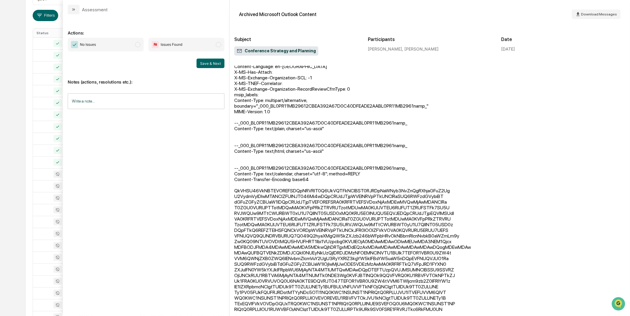
scroll to position [347, 0]
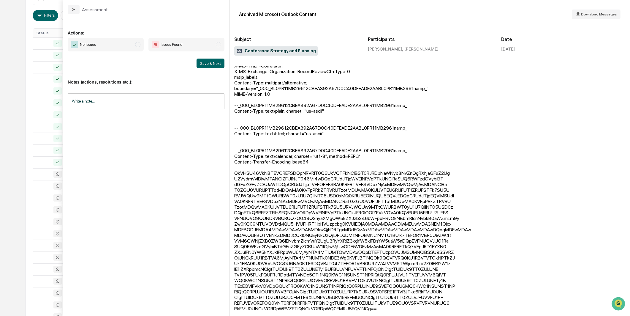
click at [117, 43] on span "No Issues" at bounding box center [106, 45] width 76 height 14
click at [209, 64] on button "Save & Next" at bounding box center [211, 64] width 28 height 10
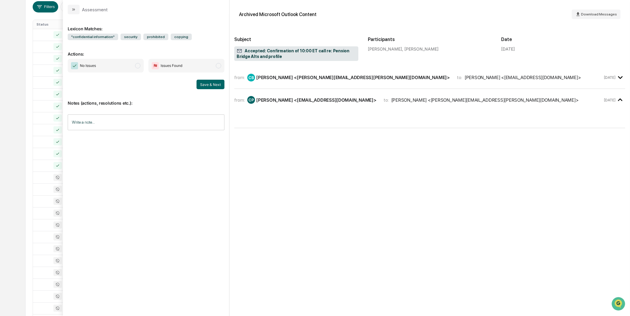
scroll to position [66, 0]
click at [131, 66] on span "No Issues" at bounding box center [106, 66] width 76 height 14
click at [212, 81] on button "Save & Next" at bounding box center [211, 85] width 28 height 10
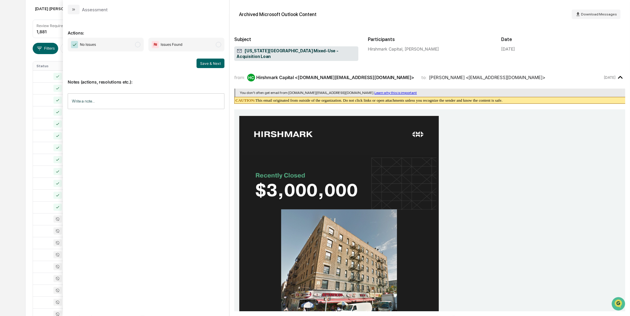
click at [127, 47] on span "No Issues" at bounding box center [106, 45] width 76 height 14
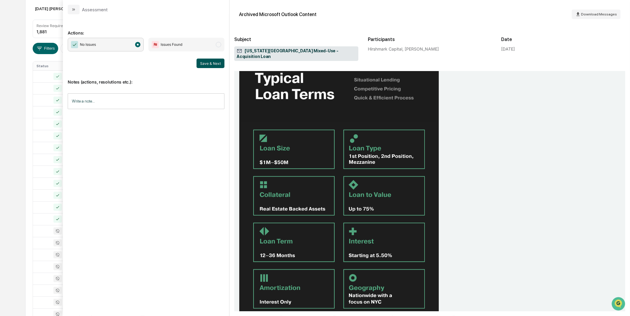
scroll to position [462, 0]
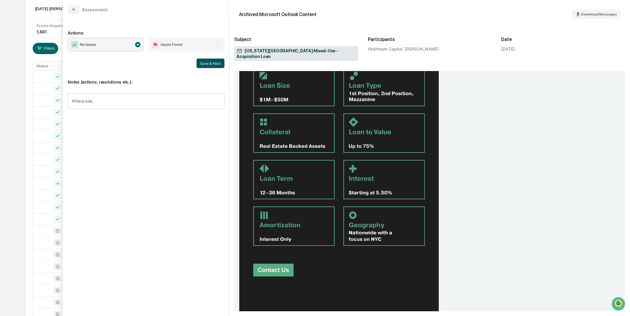
click at [203, 61] on button "Save & Next" at bounding box center [211, 64] width 28 height 10
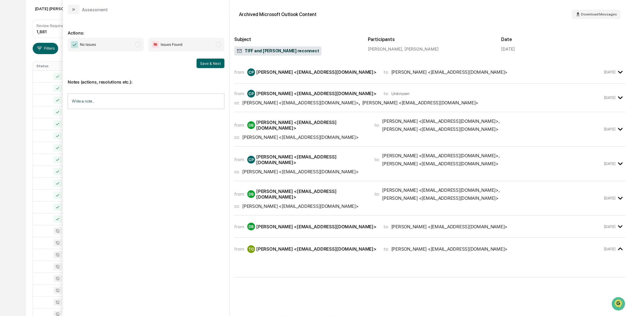
click at [123, 45] on span "No Issues" at bounding box center [106, 45] width 76 height 14
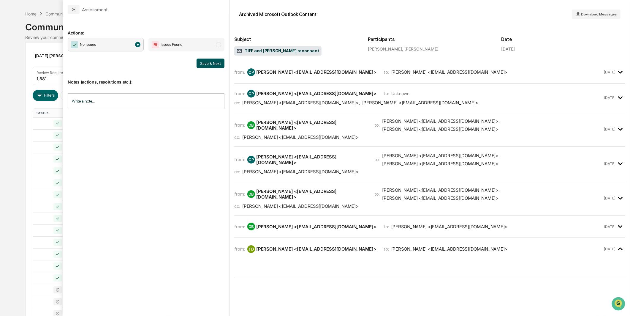
click at [221, 61] on button "Save & Next" at bounding box center [211, 64] width 28 height 10
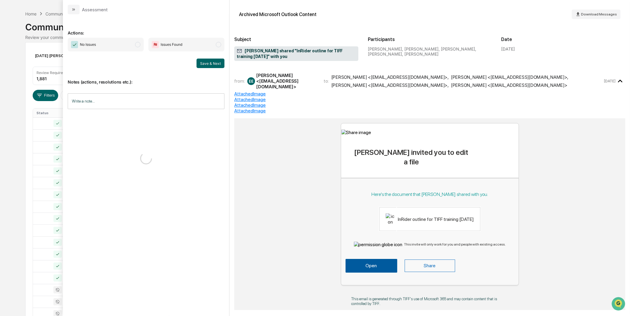
click at [25, 156] on div "Calendar Manage Tasks Reviews Approval Management Company People, Data, Setting…" at bounding box center [315, 214] width 630 height 467
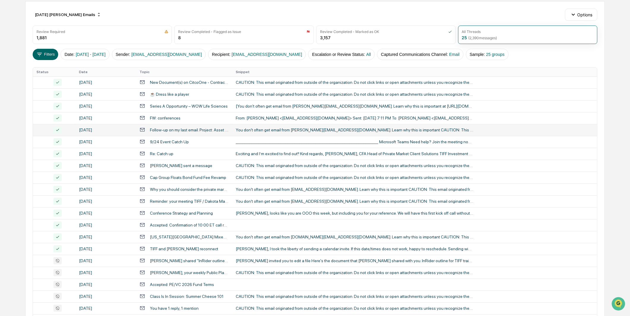
scroll to position [118, 0]
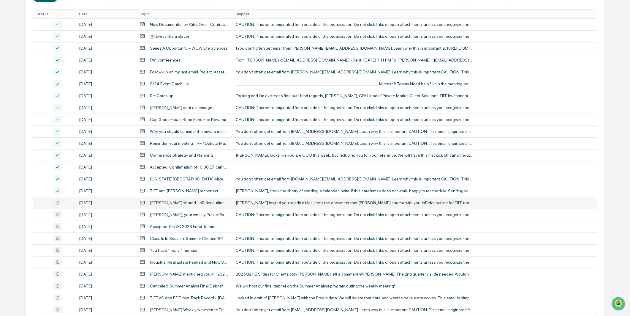
click at [171, 204] on div "[PERSON_NAME] shared "InRider outline for TIFF training [DATE]" with you" at bounding box center [189, 202] width 79 height 5
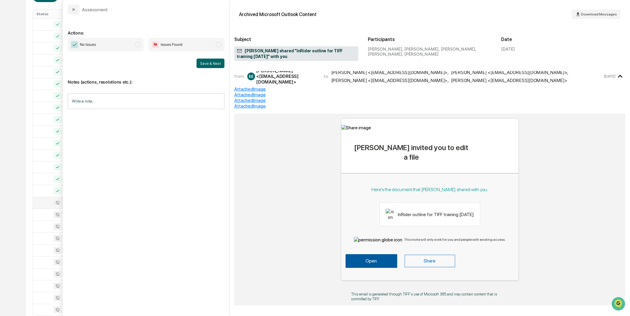
scroll to position [6, 0]
click at [137, 45] on span "modal" at bounding box center [137, 44] width 5 height 5
click at [217, 63] on button "Save & Next" at bounding box center [211, 64] width 28 height 10
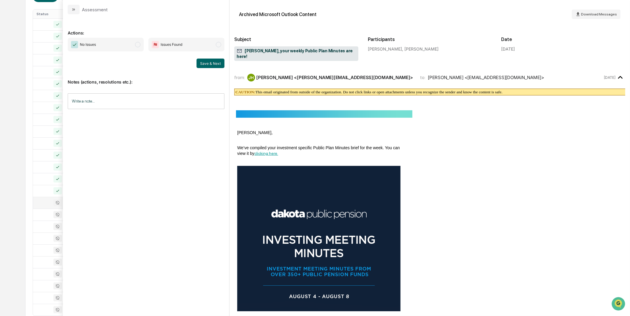
click at [153, 47] on img "modal" at bounding box center [155, 44] width 7 height 7
click at [139, 47] on span "No Issues" at bounding box center [106, 45] width 76 height 14
click at [214, 63] on button "Save & Next" at bounding box center [211, 64] width 28 height 10
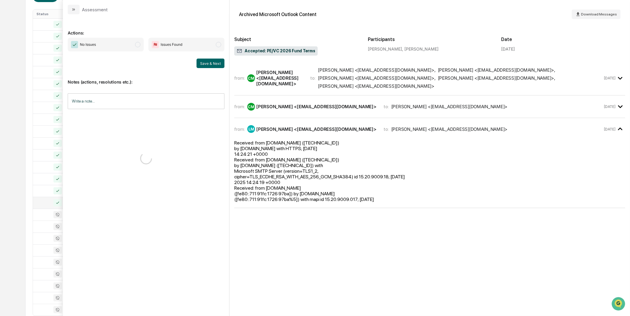
click at [126, 45] on span "No Issues" at bounding box center [106, 45] width 76 height 14
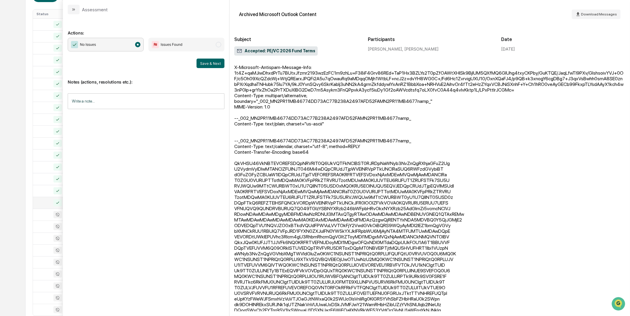
scroll to position [413, 0]
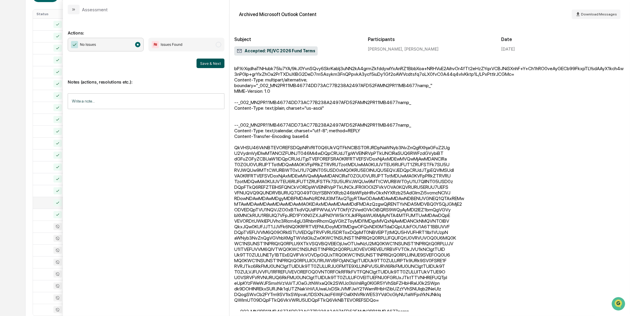
click at [219, 61] on button "Save & Next" at bounding box center [211, 64] width 28 height 10
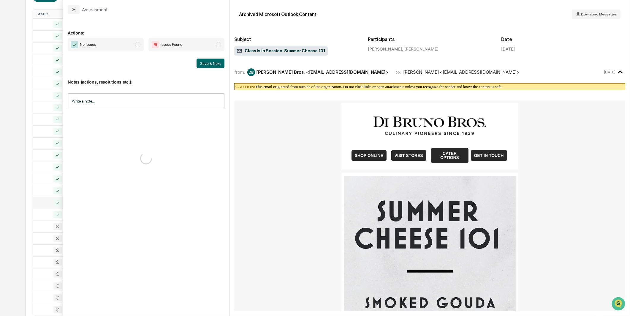
click at [134, 48] on span "No Issues" at bounding box center [106, 45] width 76 height 14
click at [203, 65] on button "Save & Next" at bounding box center [211, 64] width 28 height 10
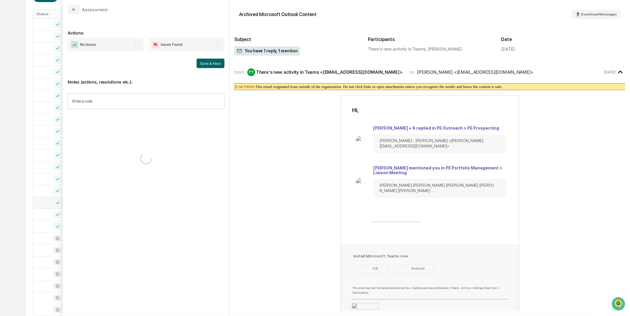
click at [140, 43] on span "modal" at bounding box center [137, 44] width 5 height 5
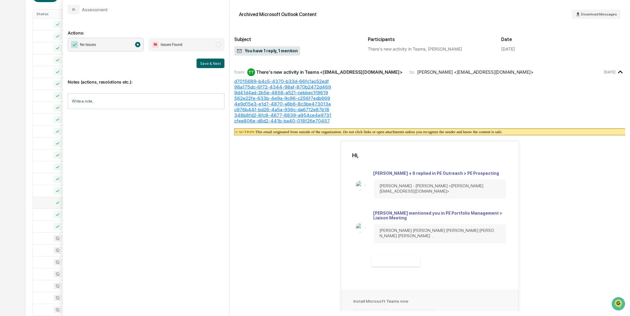
click at [210, 68] on div "Notes (actions, resolutions etc.): Write a note... Write a note..." at bounding box center [146, 92] width 157 height 48
click at [216, 64] on button "Save & Next" at bounding box center [211, 64] width 28 height 10
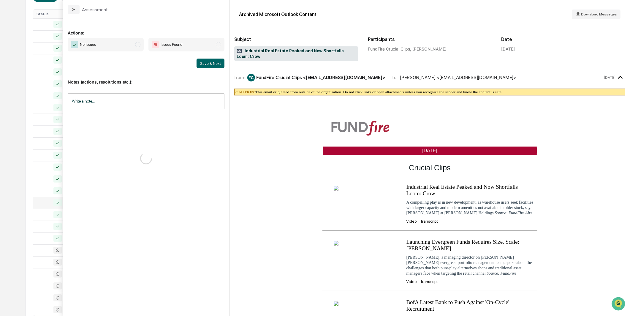
click at [119, 47] on span "No Issues" at bounding box center [106, 45] width 76 height 14
click at [204, 63] on button "Save & Next" at bounding box center [211, 64] width 28 height 10
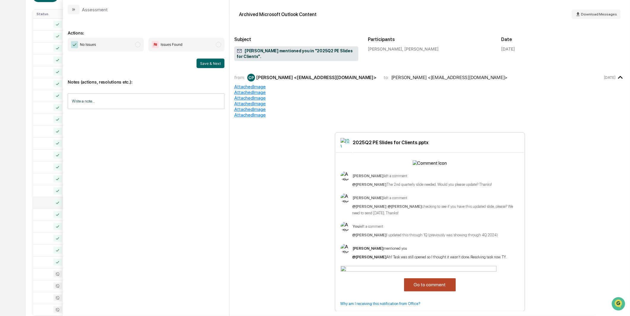
click at [129, 45] on span "No Issues" at bounding box center [106, 45] width 76 height 14
click at [208, 66] on button "Save & Next" at bounding box center [211, 64] width 28 height 10
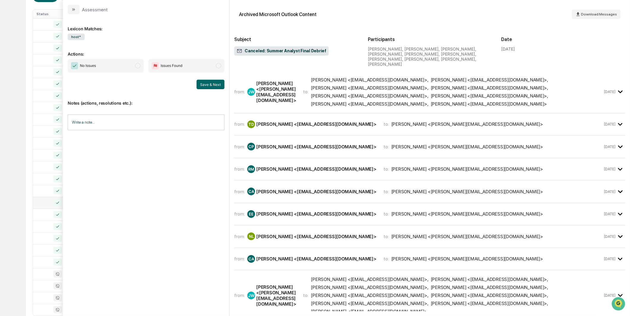
click at [133, 66] on span "No Issues" at bounding box center [106, 66] width 76 height 14
click at [206, 83] on button "Save & Next" at bounding box center [211, 85] width 28 height 10
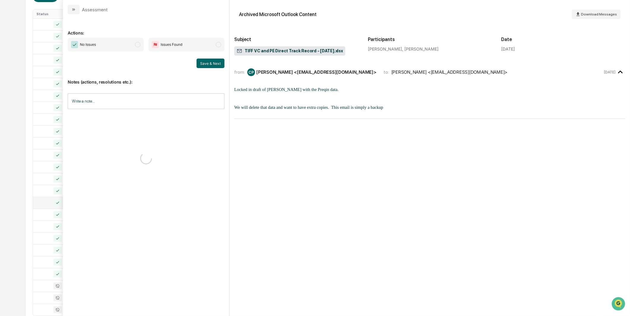
click at [129, 47] on span "No Issues" at bounding box center [106, 45] width 76 height 14
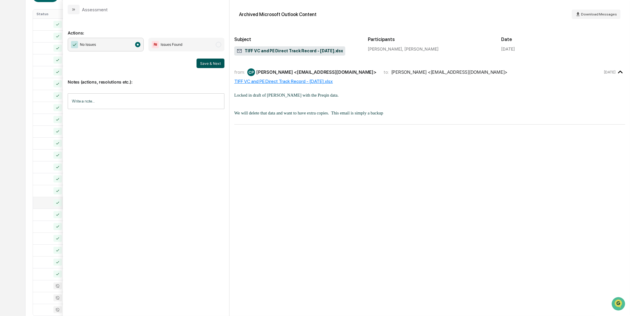
click at [205, 63] on button "Save & Next" at bounding box center [211, 64] width 28 height 10
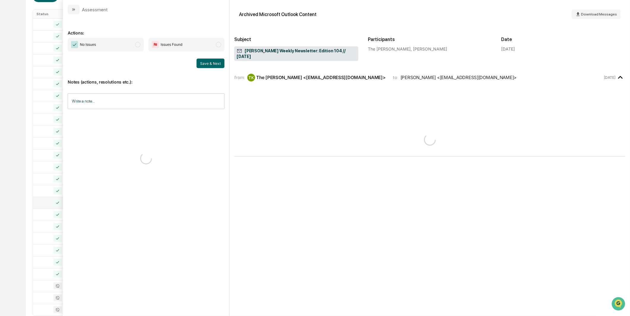
click at [130, 46] on span "No Issues" at bounding box center [106, 45] width 76 height 14
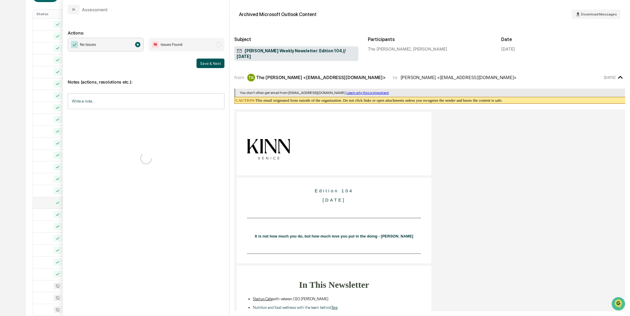
click at [218, 63] on button "Save & Next" at bounding box center [211, 64] width 28 height 10
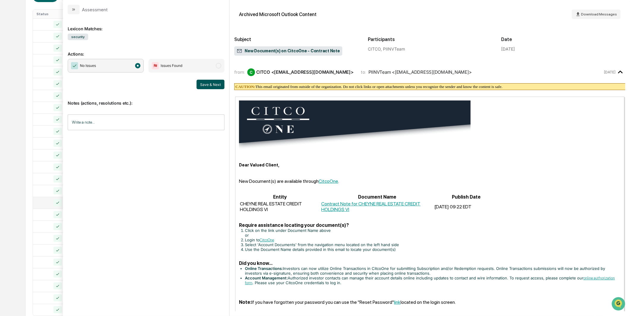
click at [211, 87] on button "Save & Next" at bounding box center [211, 85] width 28 height 10
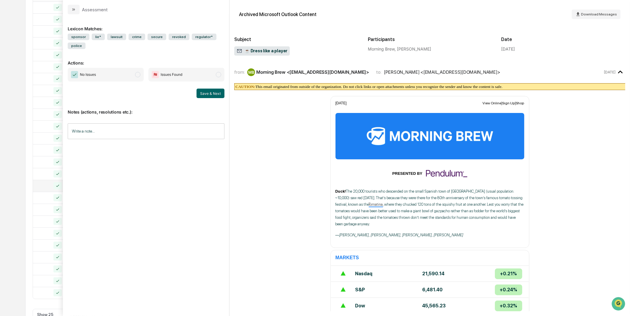
scroll to position [151, 0]
click at [32, 140] on div "[DATE] [PERSON_NAME] Emails Options Review Required 1,881 Review Completed - Fl…" at bounding box center [315, 113] width 580 height 406
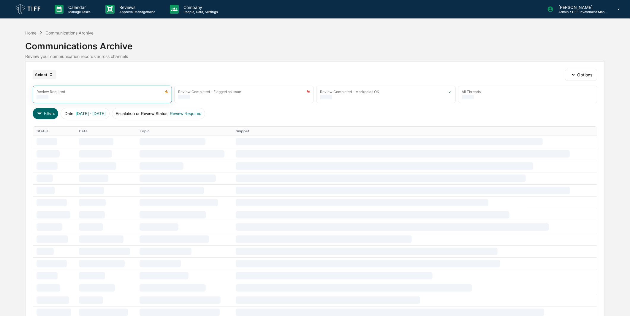
click at [43, 79] on div "Select" at bounding box center [44, 75] width 23 height 10
click at [64, 64] on div "Select Options Review Required Review Completed - Flagged as Issue Review Compl…" at bounding box center [315, 267] width 580 height 412
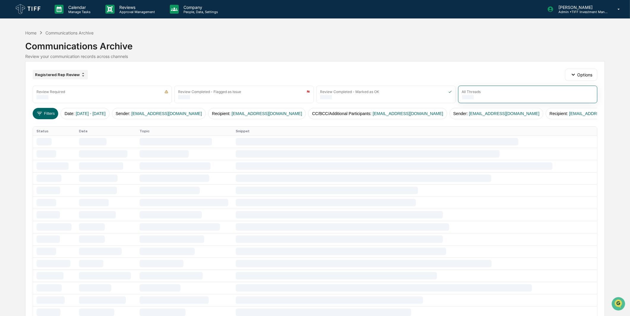
click at [57, 72] on div "Registered Rep Review" at bounding box center [60, 75] width 55 height 10
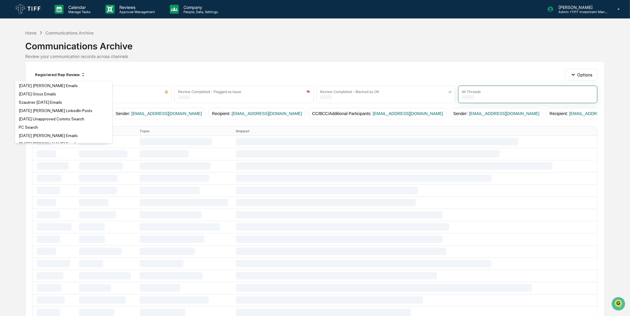
scroll to position [66, 0]
click at [57, 114] on div "July 2025 Stuntebeck Emails" at bounding box center [48, 111] width 59 height 5
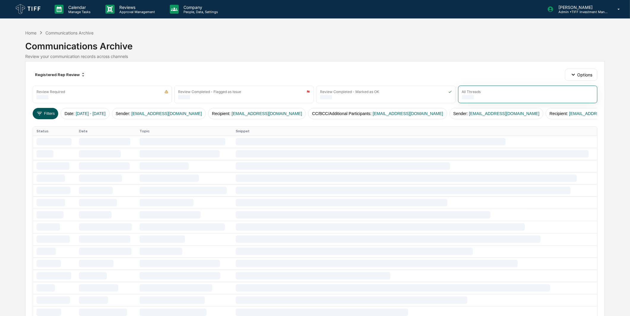
click at [42, 114] on icon at bounding box center [39, 113] width 7 height 7
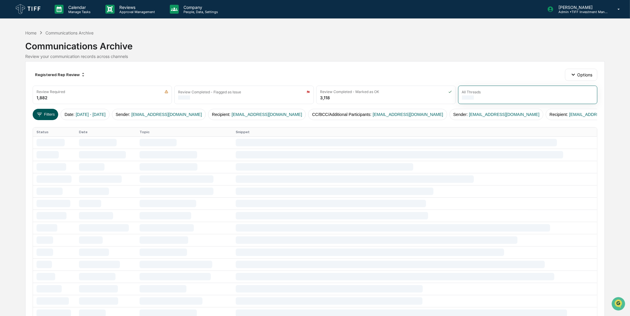
click at [51, 113] on button "Filters" at bounding box center [46, 114] width 26 height 11
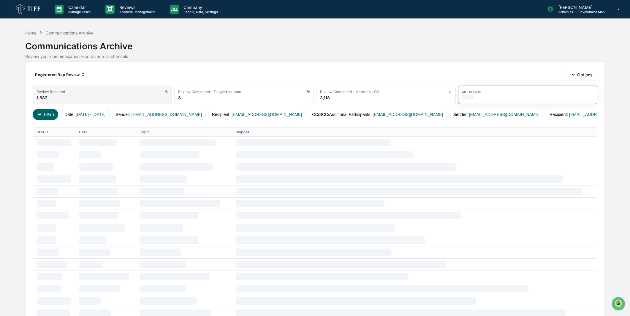
click at [90, 95] on div "Review Required 1,882" at bounding box center [103, 95] width 140 height 18
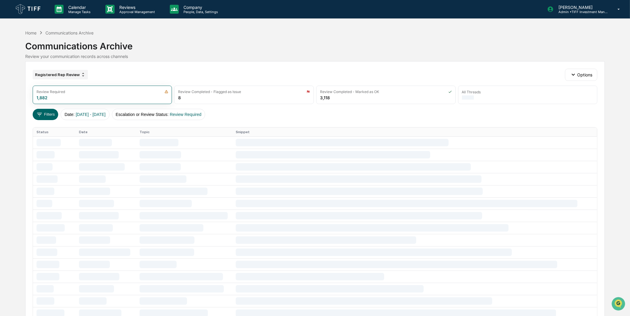
click at [82, 76] on icon at bounding box center [83, 74] width 5 height 5
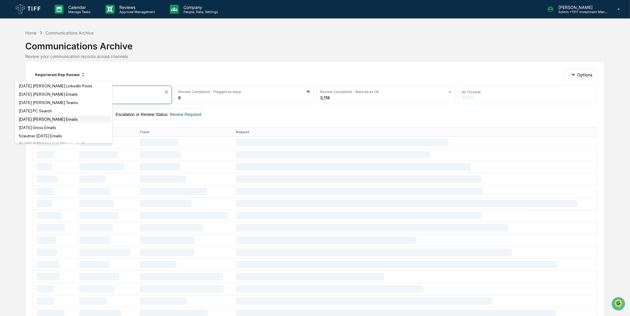
scroll to position [132, 0]
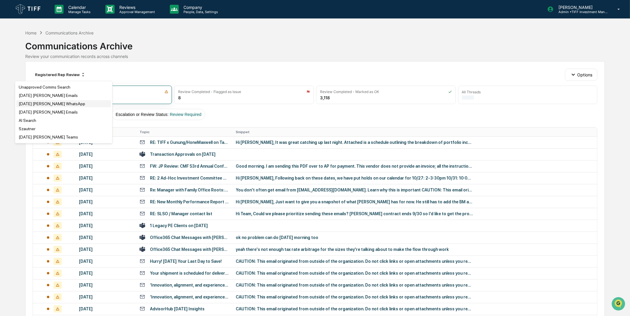
click at [57, 106] on div "July 2025 Duffy WhatsApp" at bounding box center [52, 103] width 67 height 5
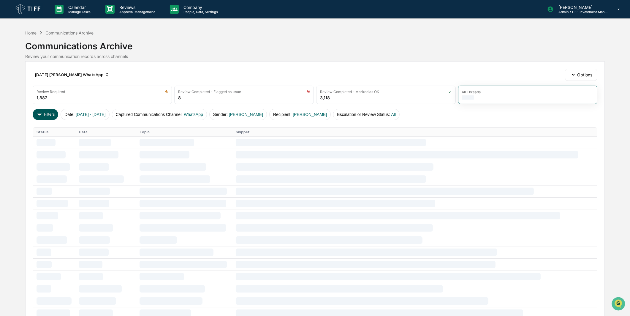
click at [51, 116] on button "Filters" at bounding box center [46, 114] width 26 height 11
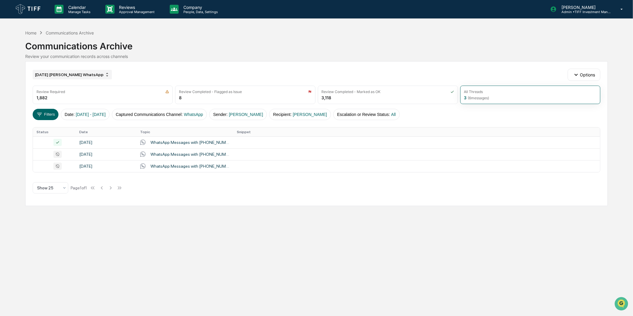
click at [68, 74] on div "July 2025 Duffy WhatsApp" at bounding box center [72, 75] width 79 height 10
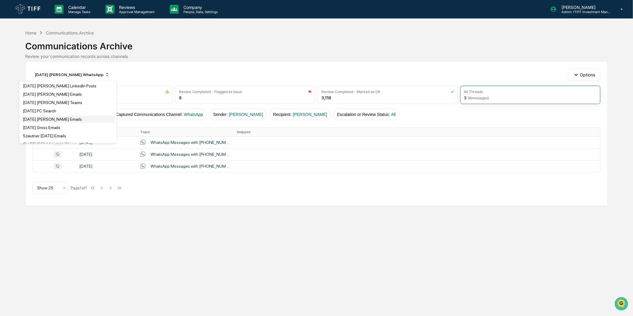
click at [72, 122] on div "June 2025 Anderson Emails" at bounding box center [67, 119] width 95 height 7
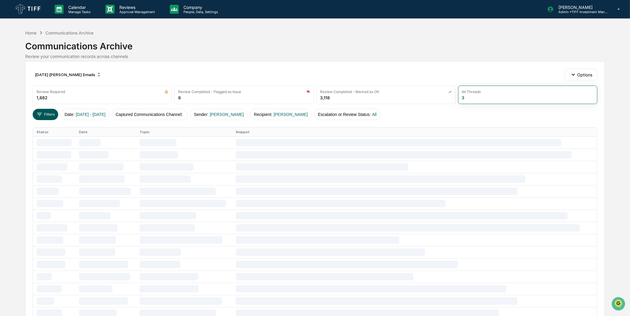
click at [51, 115] on button "Filters" at bounding box center [46, 114] width 26 height 11
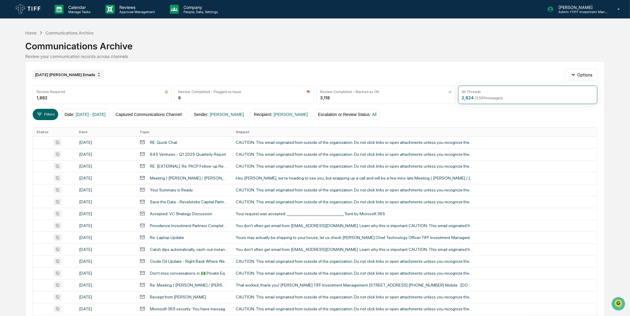
click at [72, 76] on div "June 2025 Anderson Emails" at bounding box center [68, 75] width 71 height 10
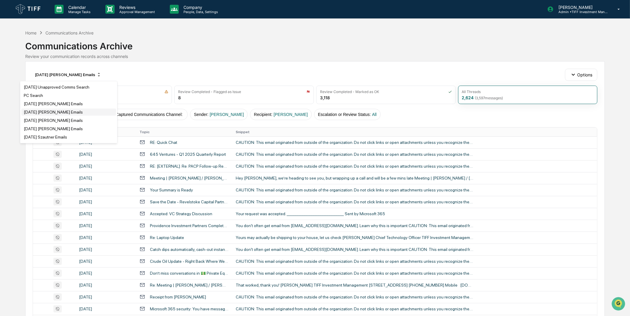
scroll to position [66, 0]
click at [73, 113] on div "July 2025 Stuntebeck Emails" at bounding box center [53, 111] width 59 height 5
